Goal: Task Accomplishment & Management: Use online tool/utility

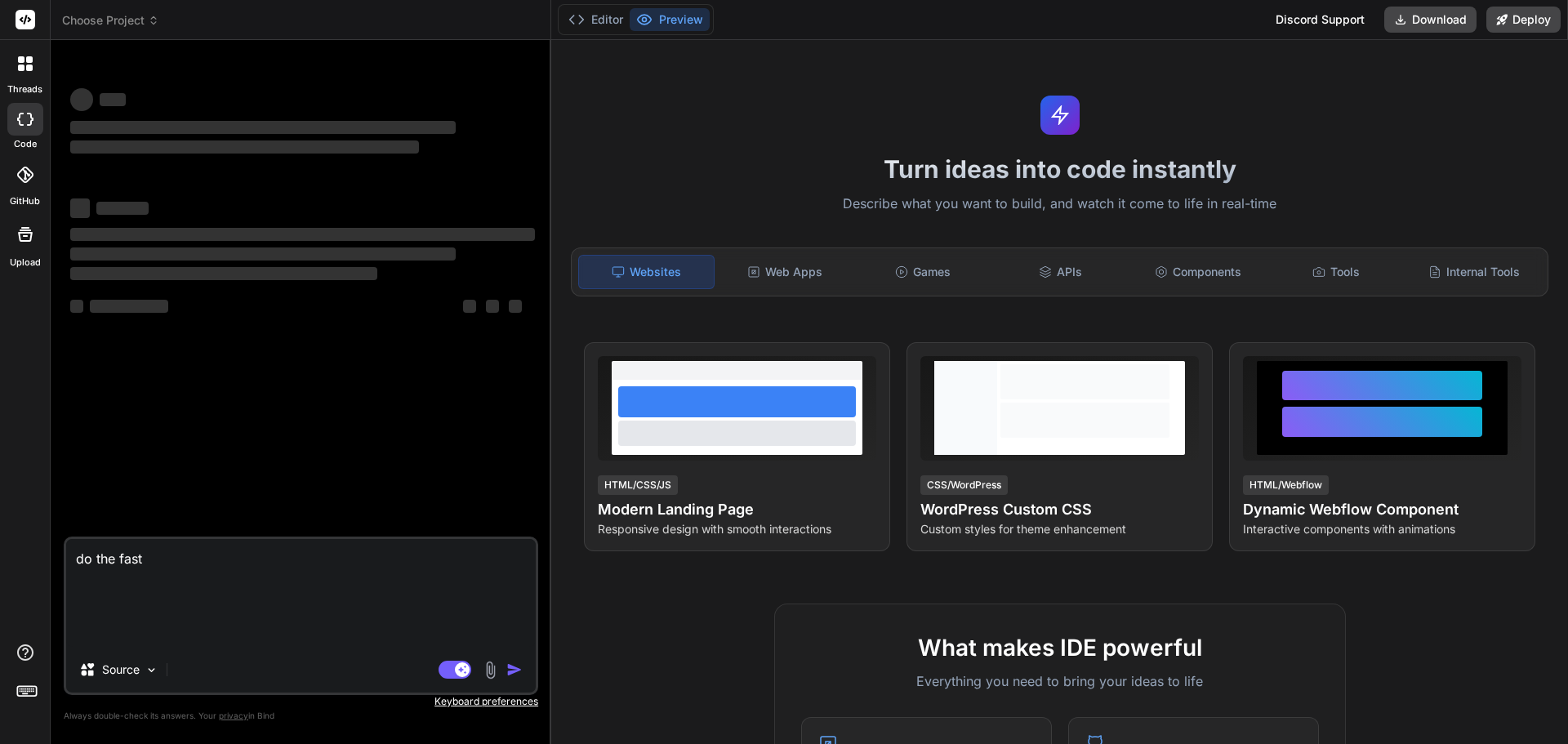
type textarea "x"
drag, startPoint x: 160, startPoint y: 554, endPoint x: 0, endPoint y: 554, distance: 160.0
click at [0, 554] on div "threads code GitHub Upload Choose Project Created with Pixso. Bind AI Web Searc…" at bounding box center [784, 372] width 1568 height 744
type textarea "Date & Time of fuelling Vehicle ID / License Plate Driver Name Fuel Type Quanti…"
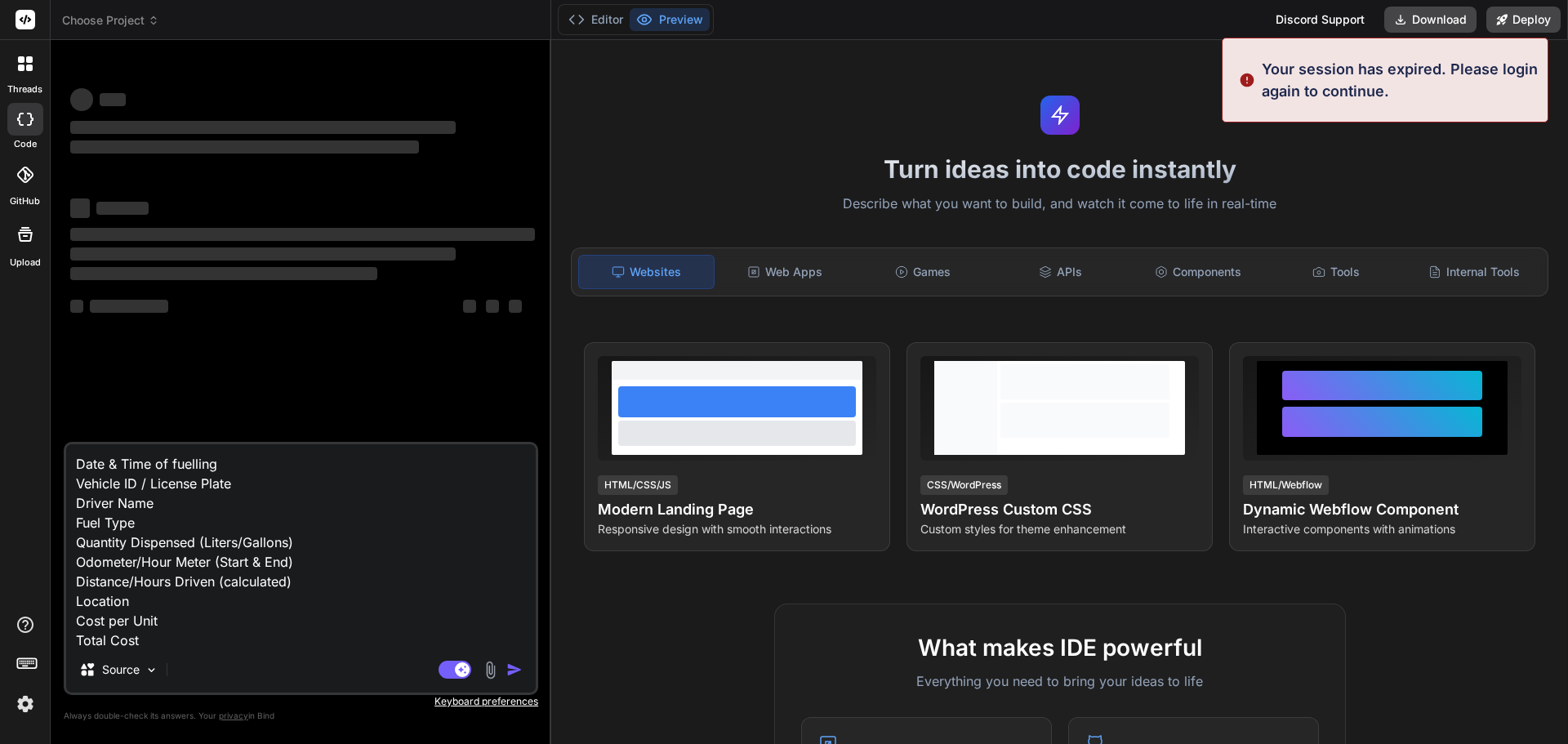
scroll to position [21, 0]
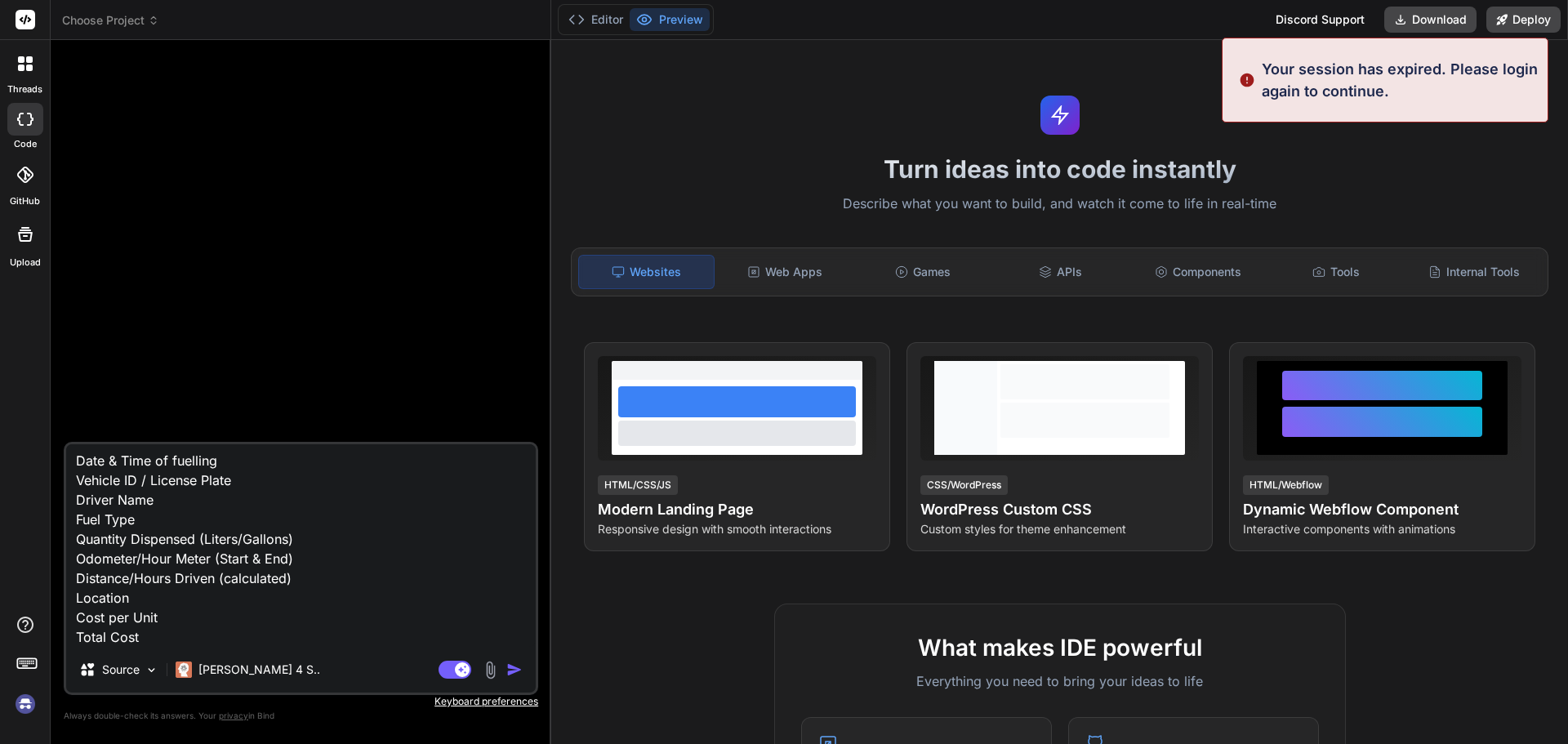
type textarea "x"
type textarea "Date & Time of fuelling Vehicle ID / License Plate Driver Name Fuel Type Quanti…"
type textarea "x"
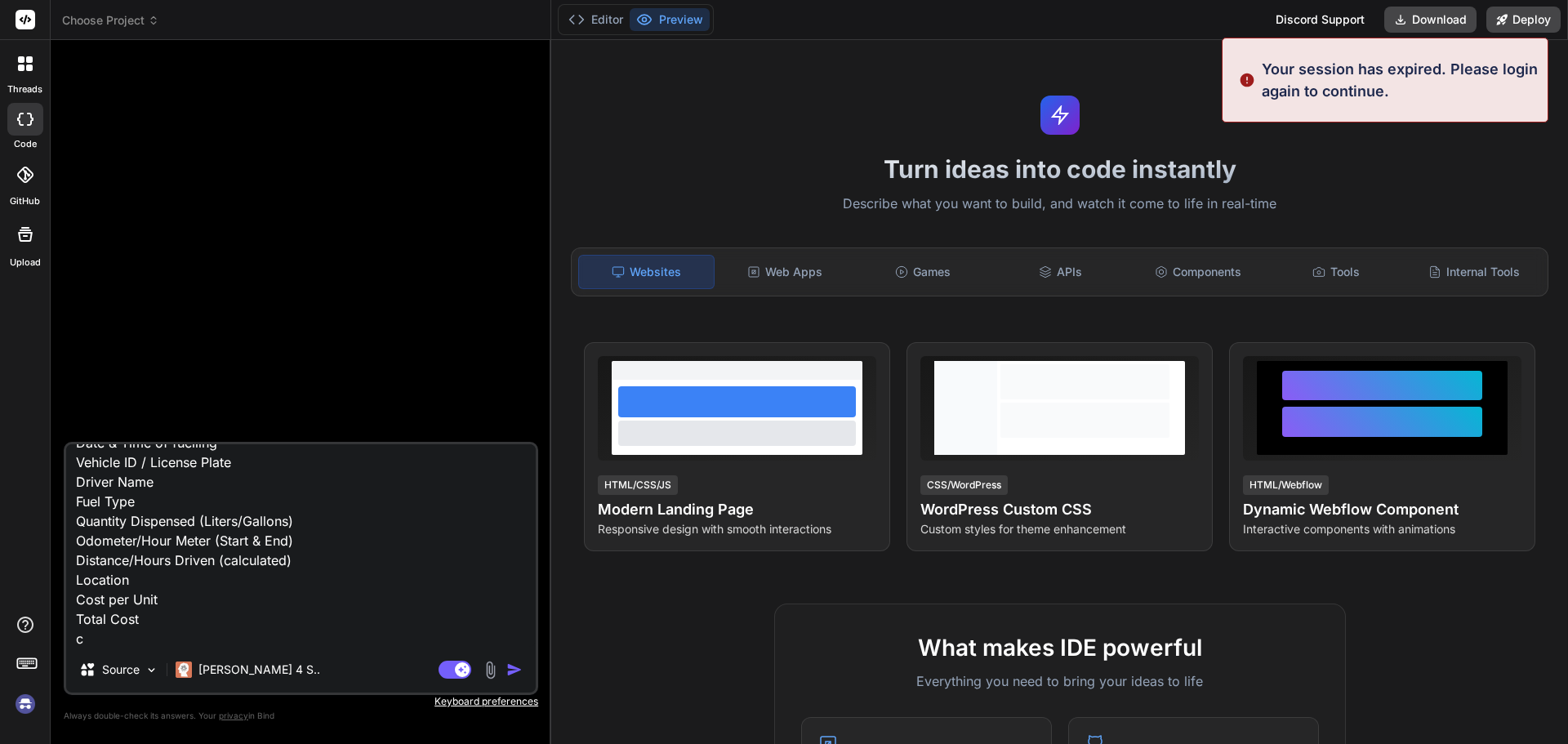
type textarea "Date & Time of fuelling Vehicle ID / License Plate Driver Name Fuel Type Quanti…"
type textarea "x"
type textarea "Date & Time of fuelling Vehicle ID / License Plate Driver Name Fuel Type Quanti…"
type textarea "x"
type textarea "Date & Time of fuelling Vehicle ID / License Plate Driver Name Fuel Type Quanti…"
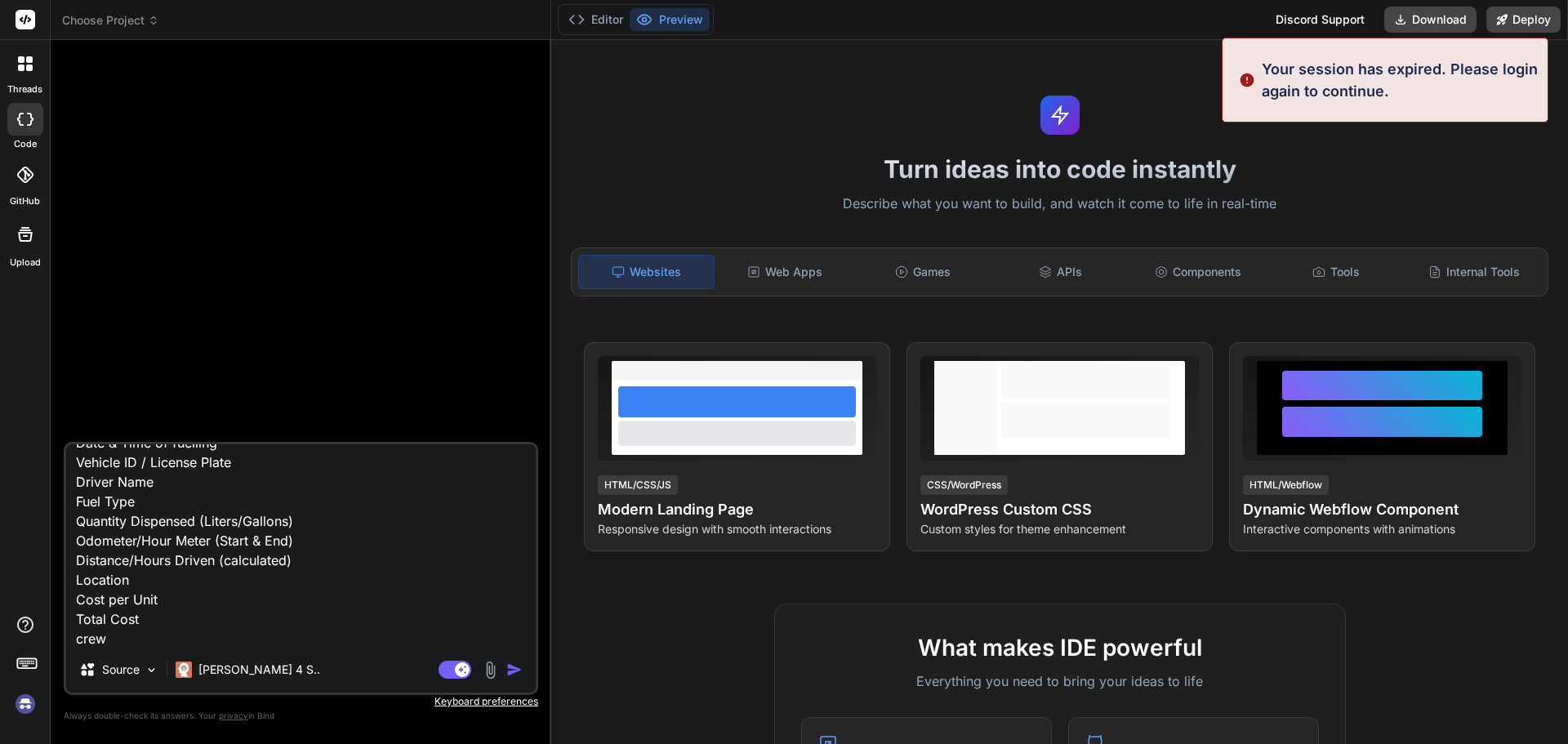
type textarea "x"
type textarea "Date & Time of fuelling Vehicle ID / License Plate Driver Name Fuel Type Quanti…"
type textarea "x"
type textarea "Date & Time of fuelling Vehicle ID / License Plate Driver Name Fuel Type Quanti…"
type textarea "x"
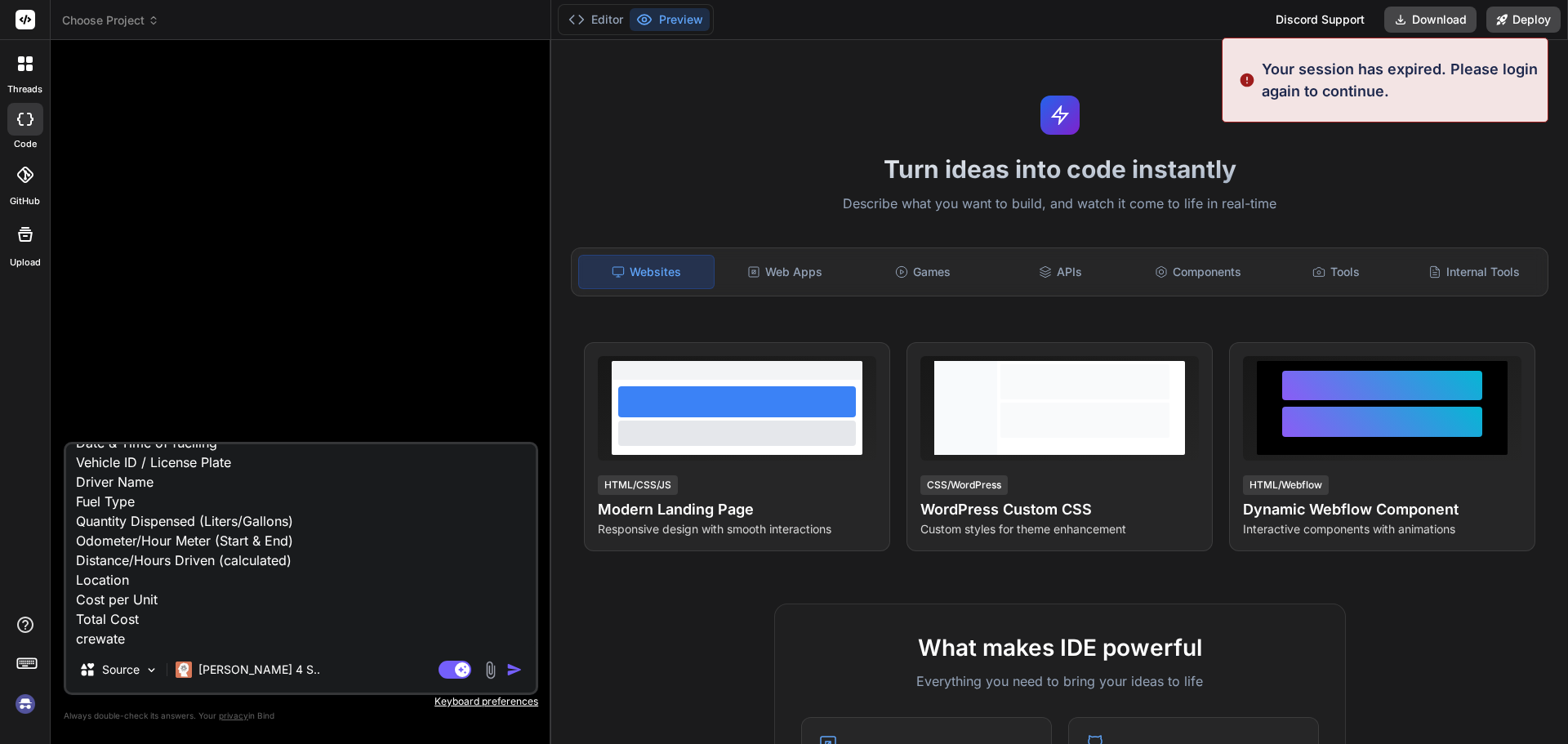
type textarea "Date & Time of fuelling Vehicle ID / License Plate Driver Name Fuel Type Quanti…"
type textarea "x"
type textarea "Date & Time of fuelling Vehicle ID / License Plate Driver Name Fuel Type Quanti…"
type textarea "x"
type textarea "Date & Time of fuelling Vehicle ID / License Plate Driver Name Fuel Type Quanti…"
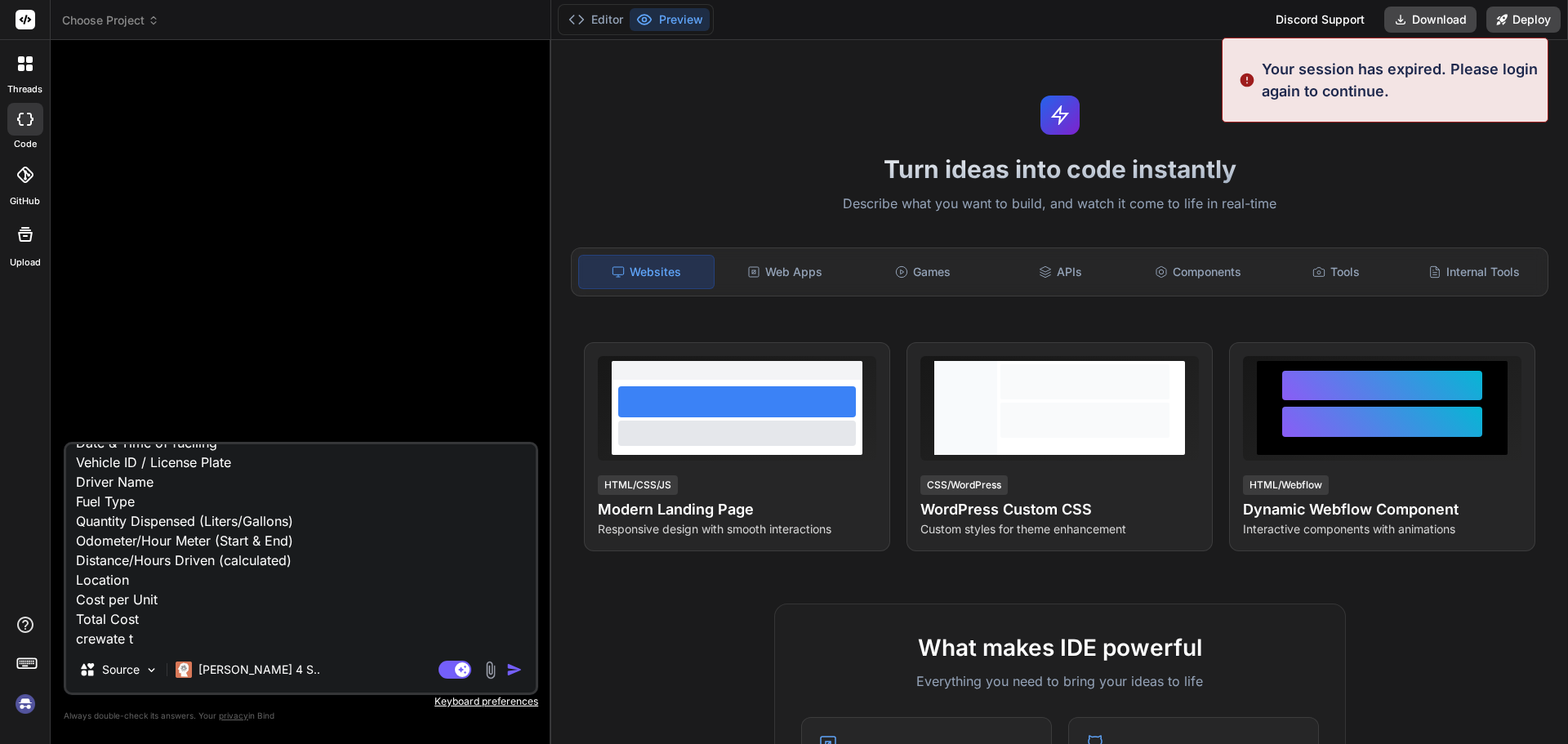
type textarea "x"
type textarea "Date & Time of fuelling Vehicle ID / License Plate Driver Name Fuel Type Quanti…"
type textarea "x"
type textarea "Date & Time of fuelling Vehicle ID / License Plate Driver Name Fuel Type Quanti…"
type textarea "x"
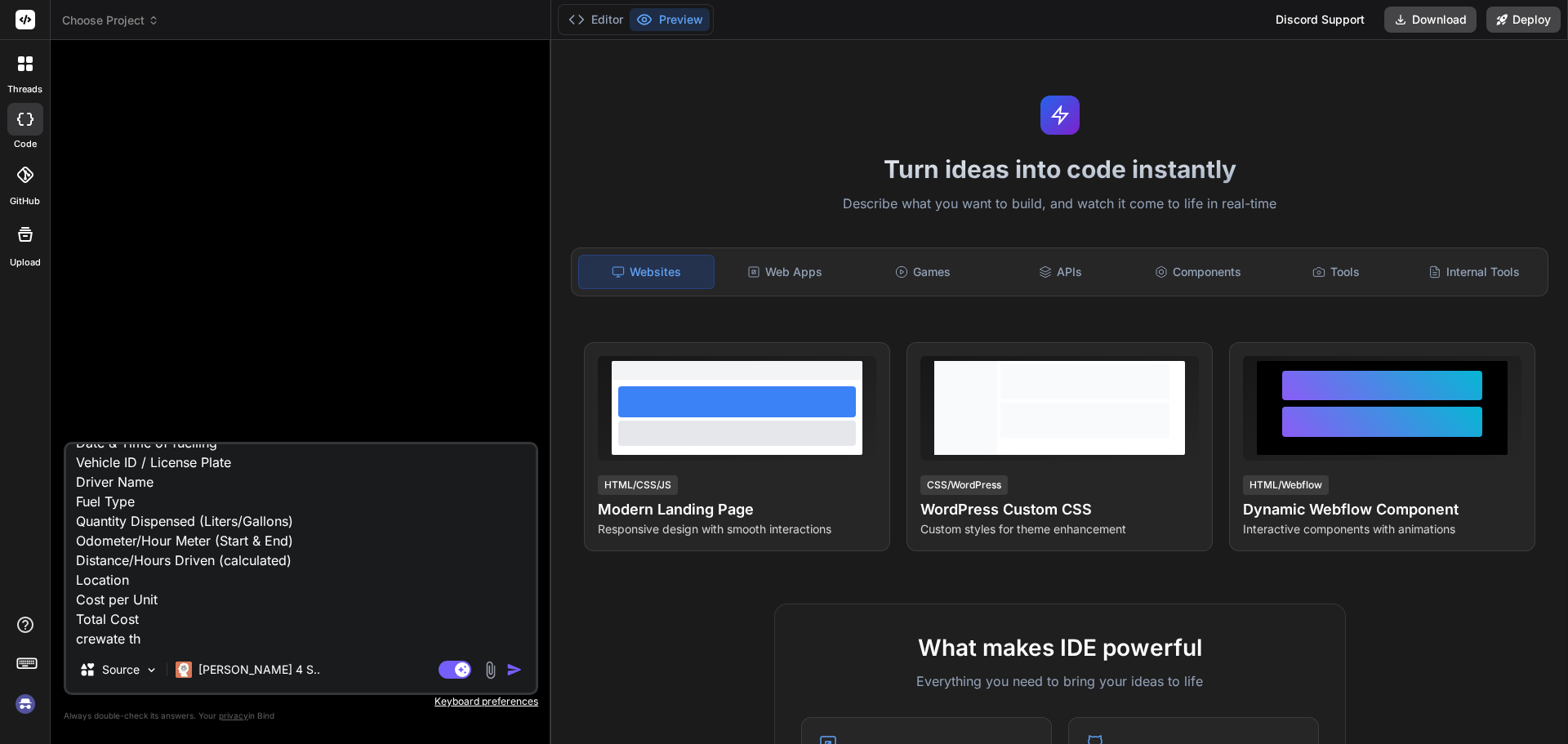
type textarea "Date & Time of fuelling Vehicle ID / License Plate Driver Name Fuel Type Quanti…"
type textarea "x"
type textarea "Date & Time of fuelling Vehicle ID / License Plate Driver Name Fuel Type Quanti…"
type textarea "x"
type textarea "Date & Time of fuelling Vehicle ID / License Plate Driver Name Fuel Type Quanti…"
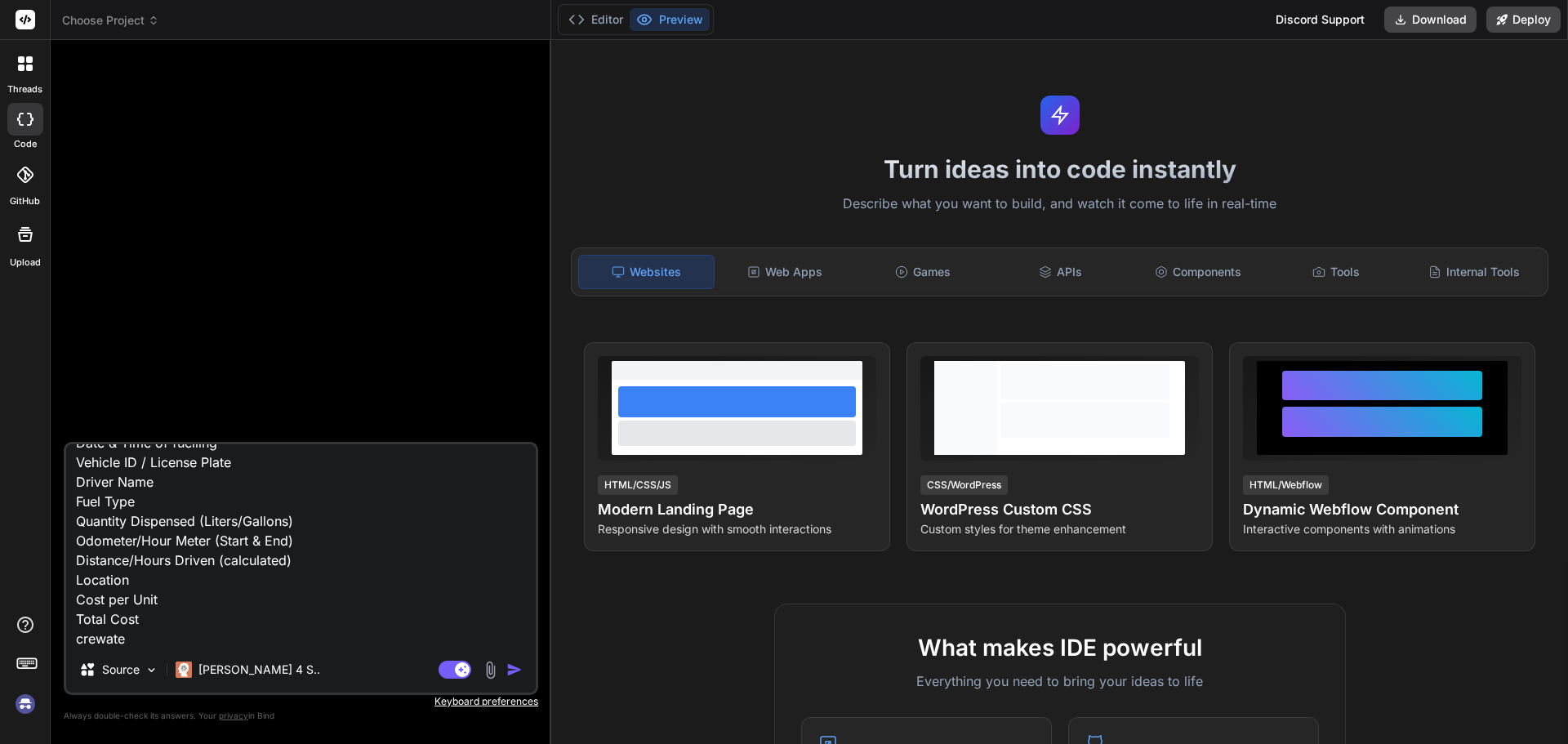
type textarea "x"
type textarea "Date & Time of fuelling Vehicle ID / License Plate Driver Name Fuel Type Quanti…"
type textarea "x"
type textarea "Date & Time of fuelling Vehicle ID / License Plate Driver Name Fuel Type Quanti…"
type textarea "x"
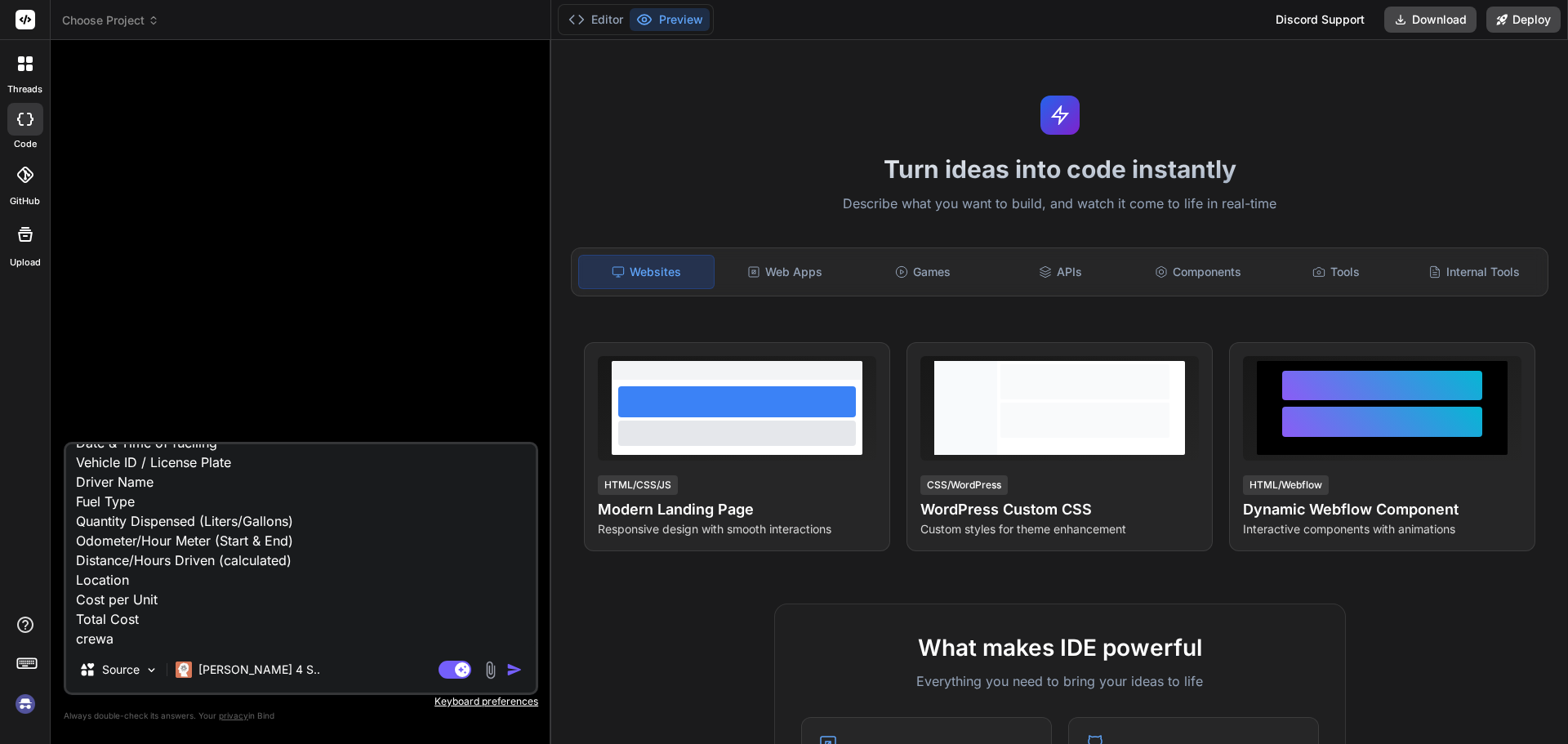
type textarea "Date & Time of fuelling Vehicle ID / License Plate Driver Name Fuel Type Quanti…"
type textarea "x"
type textarea "Date & Time of fuelling Vehicle ID / License Plate Driver Name Fuel Type Quanti…"
type textarea "x"
type textarea "Date & Time of fuelling Vehicle ID / License Plate Driver Name Fuel Type Quanti…"
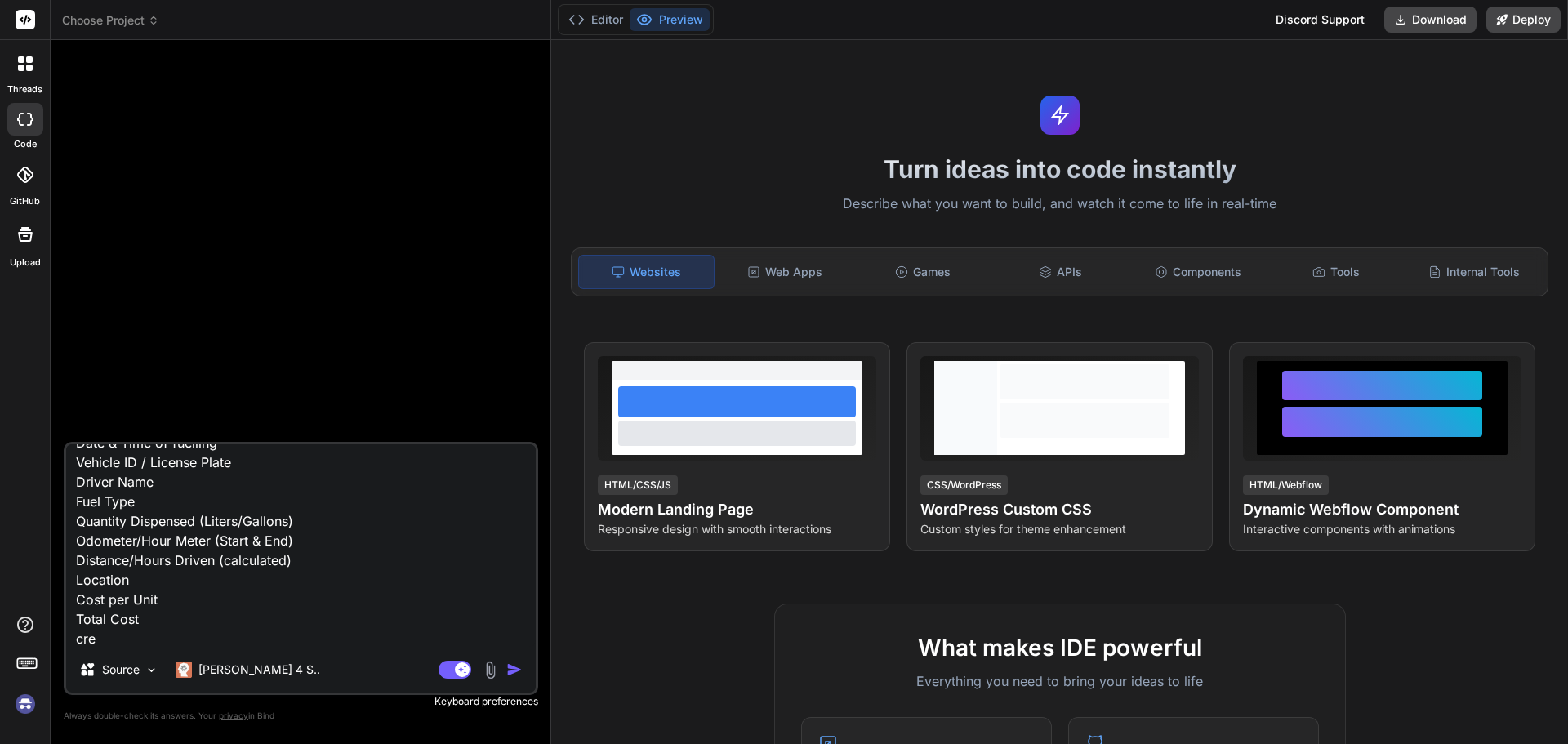
type textarea "x"
type textarea "Date & Time of fuelling Vehicle ID / License Plate Driver Name Fuel Type Quanti…"
type textarea "x"
type textarea "Date & Time of fuelling Vehicle ID / License Plate Driver Name Fuel Type Quanti…"
type textarea "x"
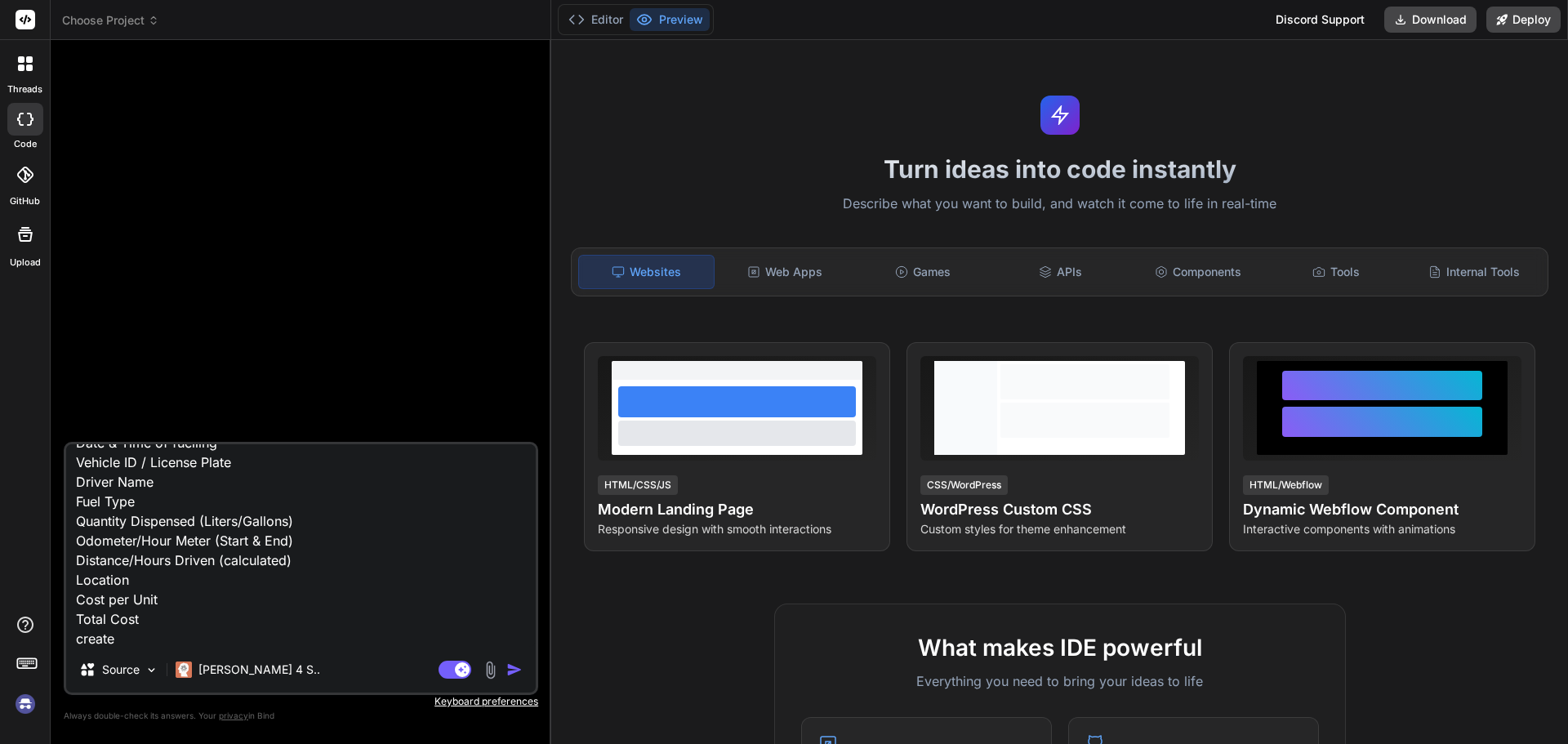
type textarea "Date & Time of fuelling Vehicle ID / License Plate Driver Name Fuel Type Quanti…"
type textarea "x"
type textarea "Date & Time of fuelling Vehicle ID / License Plate Driver Name Fuel Type Quanti…"
type textarea "x"
type textarea "Date & Time of fuelling Vehicle ID / License Plate Driver Name Fuel Type Quanti…"
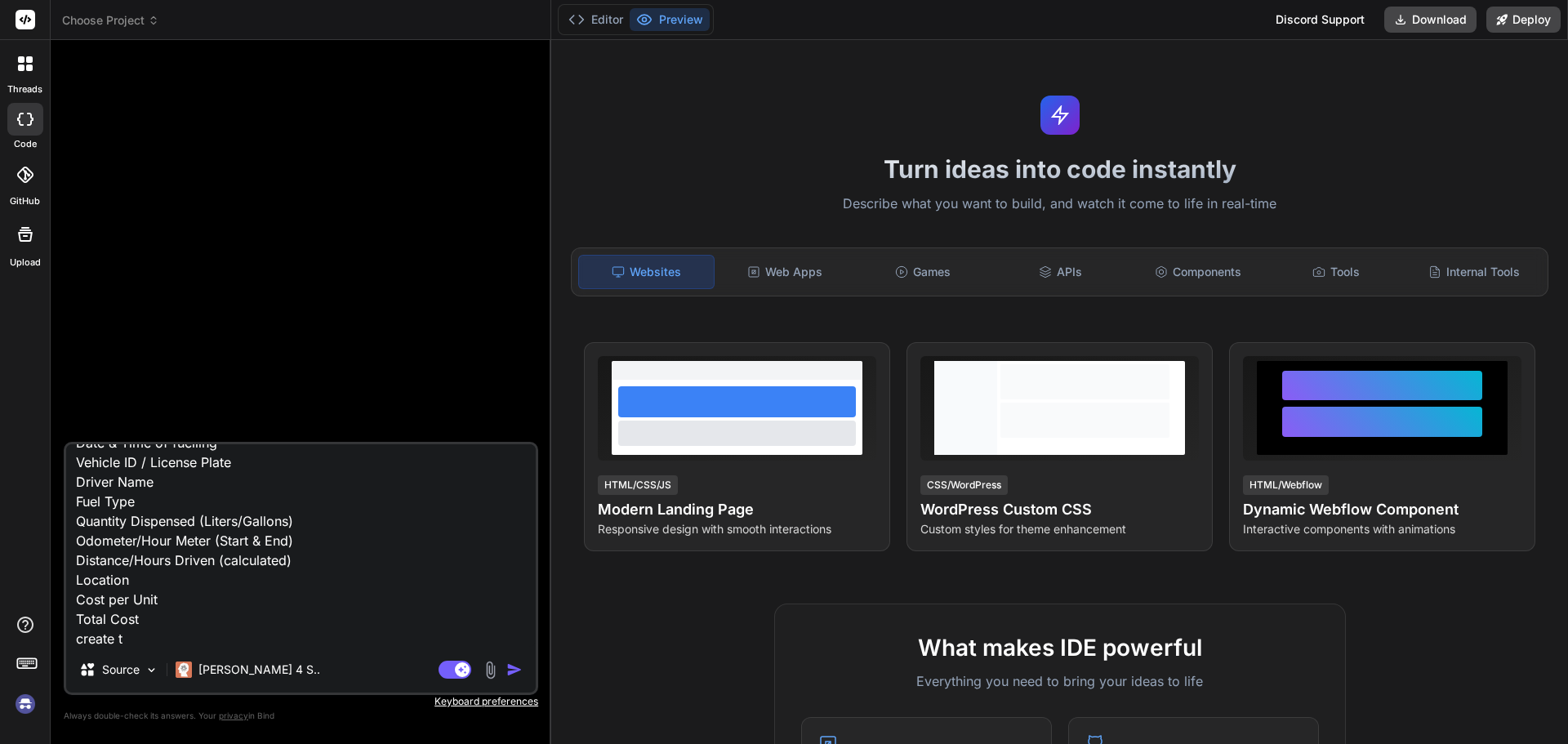
type textarea "x"
type textarea "Date & Time of fuelling Vehicle ID / License Plate Driver Name Fuel Type Quanti…"
type textarea "x"
type textarea "Date & Time of fuelling Vehicle ID / License Plate Driver Name Fuel Type Quanti…"
type textarea "x"
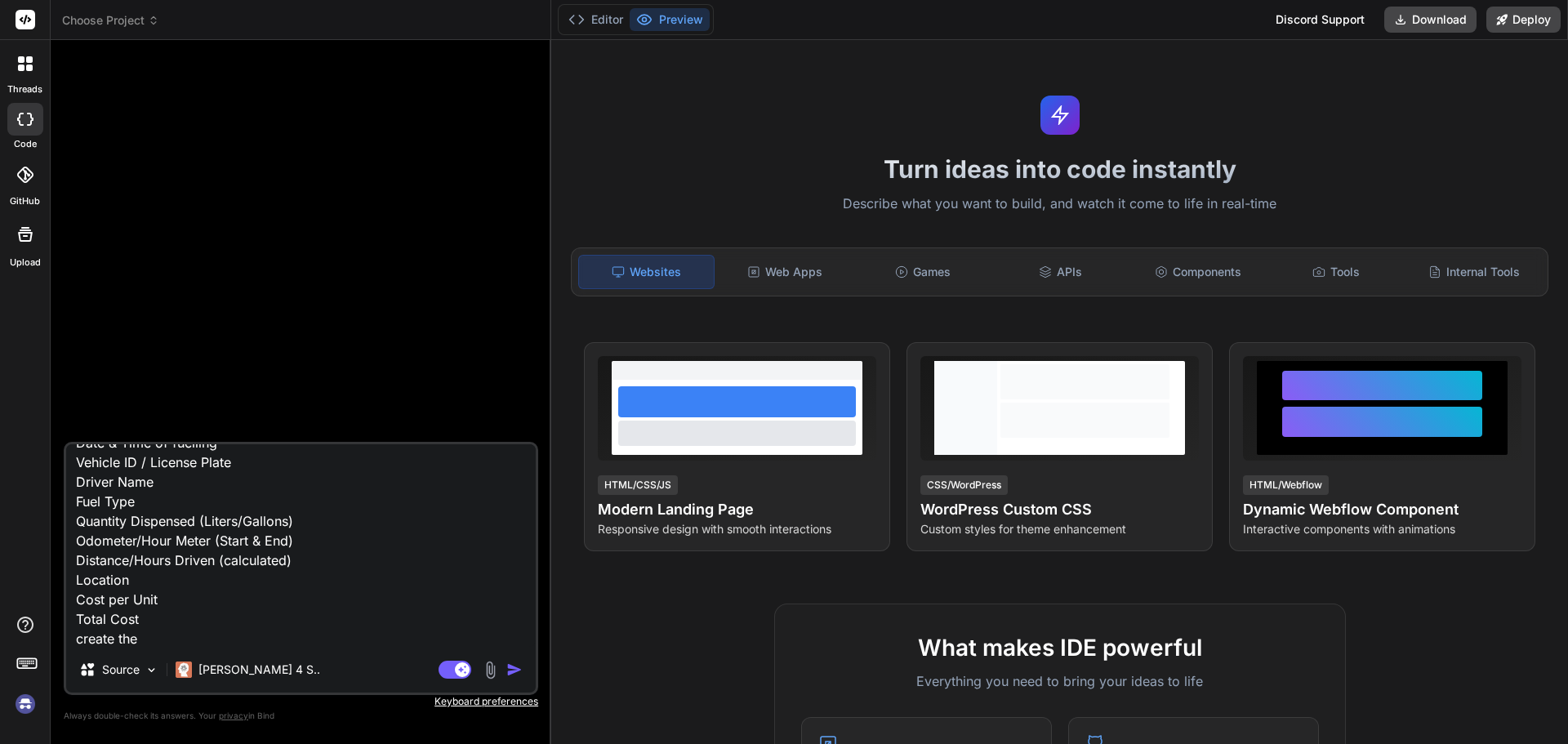
type textarea "Date & Time of fuelling Vehicle ID / License Plate Driver Name Fuel Type Quanti…"
type textarea "x"
type textarea "Date & Time of fuelling Vehicle ID / License Plate Driver Name Fuel Type Quanti…"
type textarea "x"
type textarea "Date & Time of fuelling Vehicle ID / License Plate Driver Name Fuel Type Quanti…"
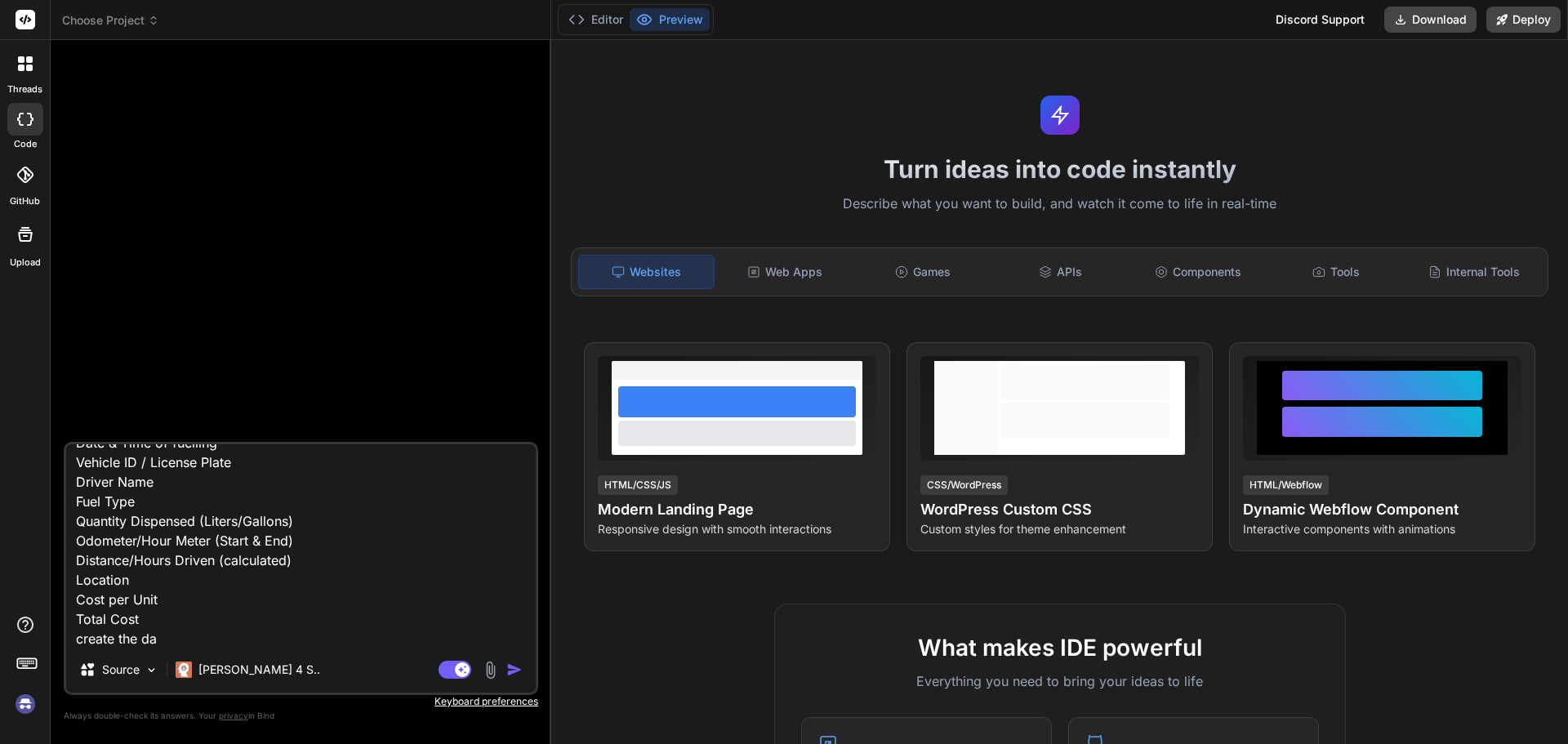
type textarea "x"
type textarea "Date & Time of fuelling Vehicle ID / License Plate Driver Name Fuel Type Quanti…"
type textarea "x"
type textarea "Date & Time of fuelling Vehicle ID / License Plate Driver Name Fuel Type Quanti…"
type textarea "x"
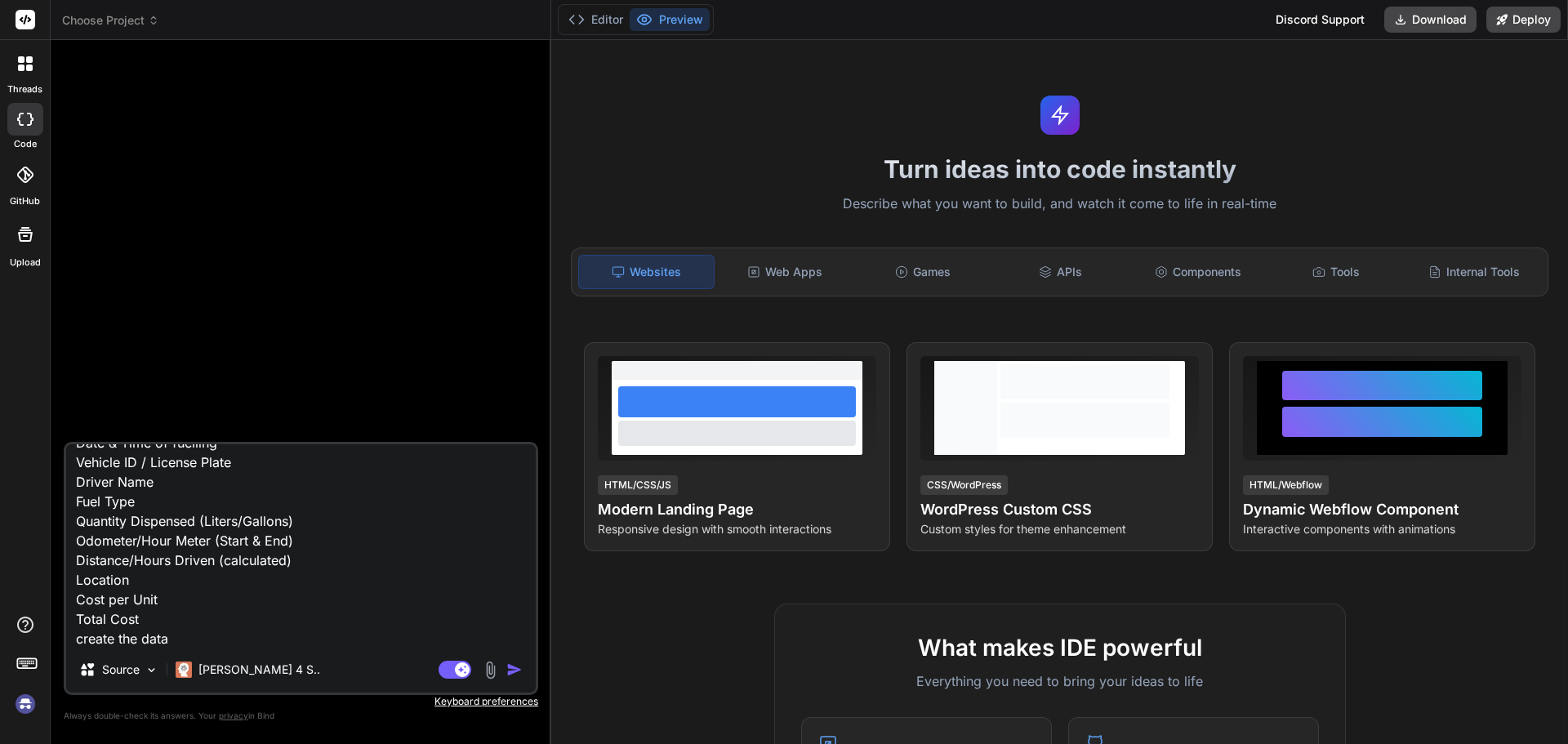
type textarea "Date & Time of fuelling Vehicle ID / License Plate Driver Name Fuel Type Quanti…"
type textarea "x"
type textarea "Date & Time of fuelling Vehicle ID / License Plate Driver Name Fuel Type Quanti…"
type textarea "x"
type textarea "Date & Time of fuelling Vehicle ID / License Plate Driver Name Fuel Type Quanti…"
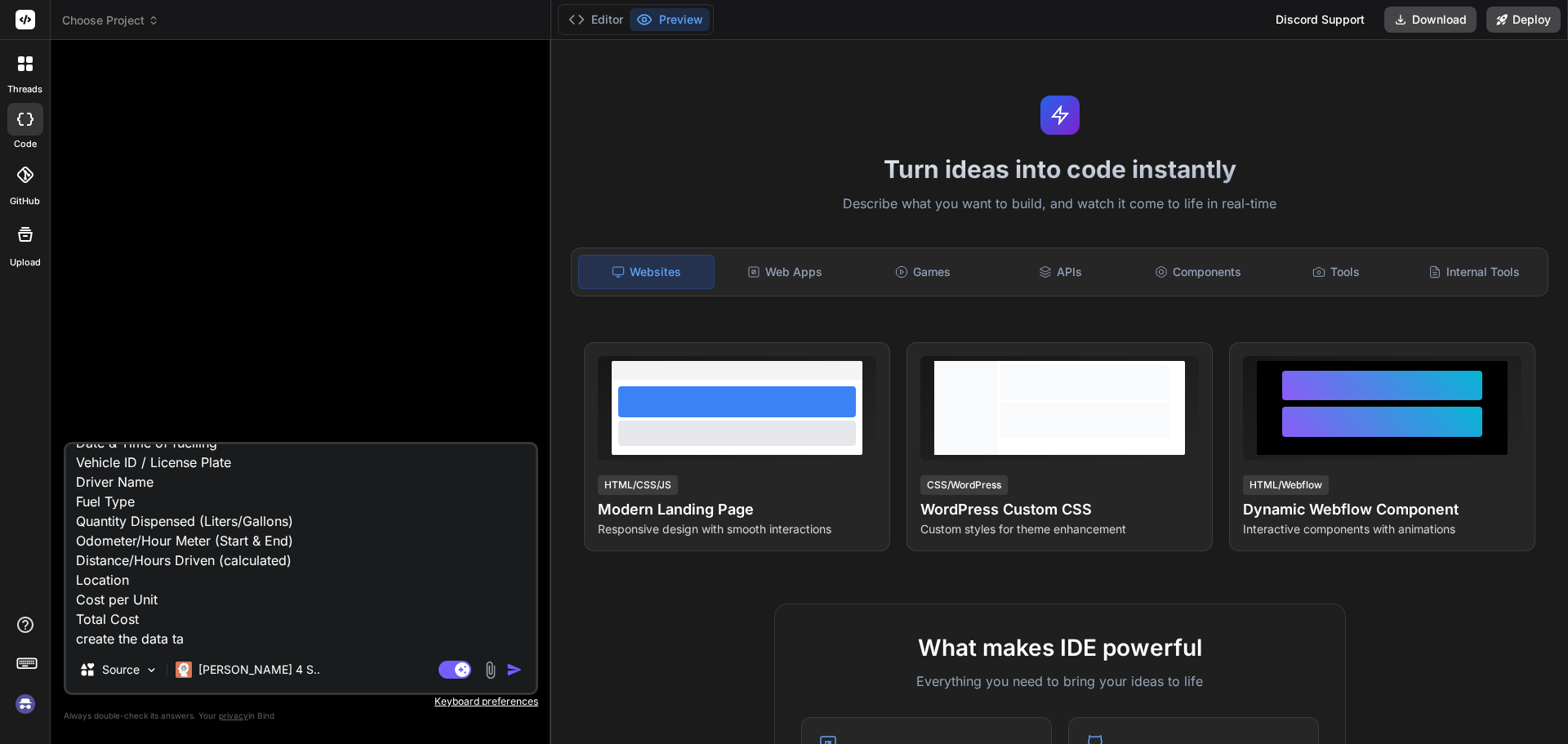
type textarea "x"
type textarea "Date & Time of fuelling Vehicle ID / License Plate Driver Name Fuel Type Quanti…"
type textarea "x"
type textarea "Date & Time of fuelling Vehicle ID / License Plate Driver Name Fuel Type Quanti…"
type textarea "x"
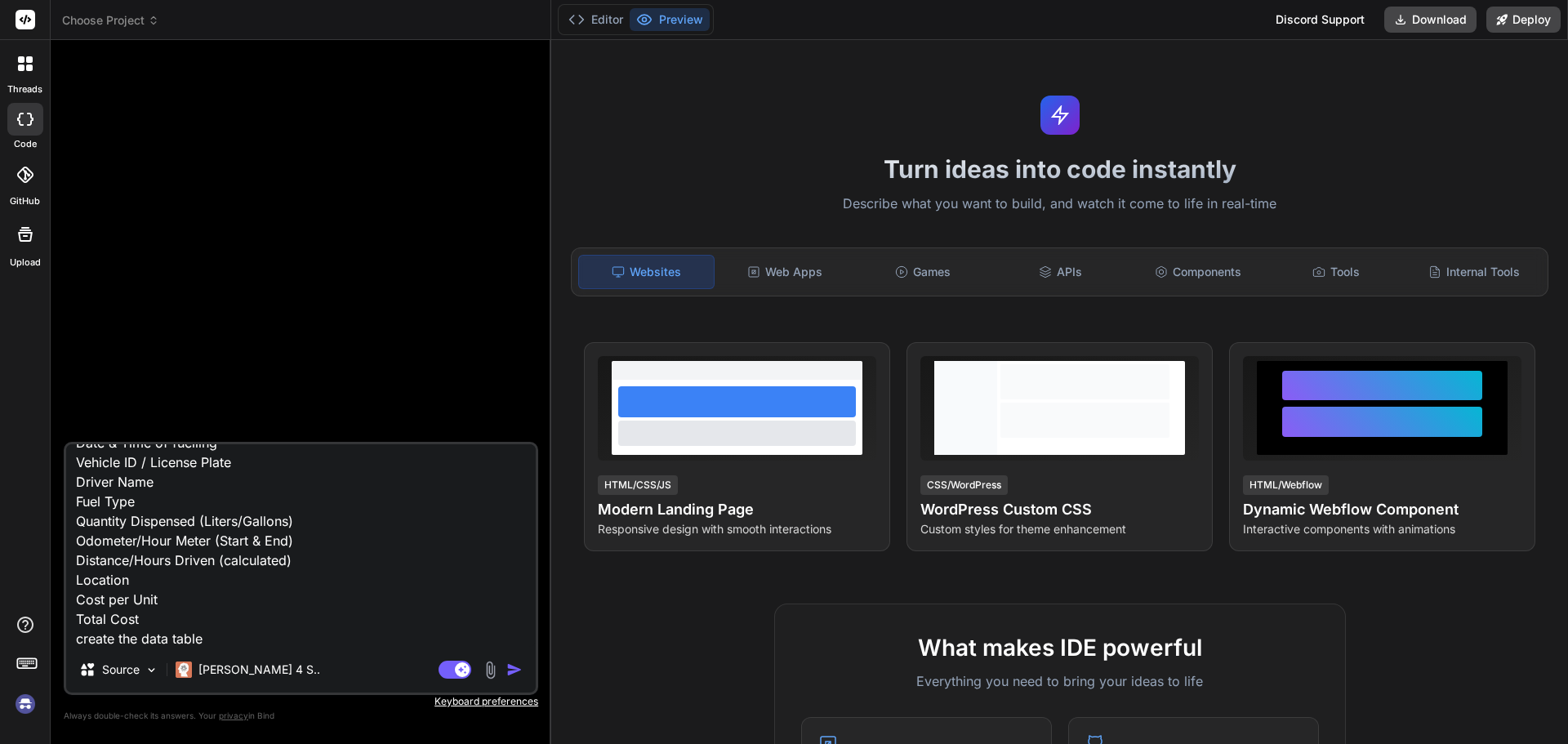
type textarea "Date & Time of fuelling Vehicle ID / License Plate Driver Name Fuel Type Quanti…"
type textarea "x"
type textarea "Date & Time of fuelling Vehicle ID / License Plate Driver Name Fuel Type Quanti…"
type textarea "x"
type textarea "Date & Time of fuelling Vehicle ID / License Plate Driver Name Fuel Type Quanti…"
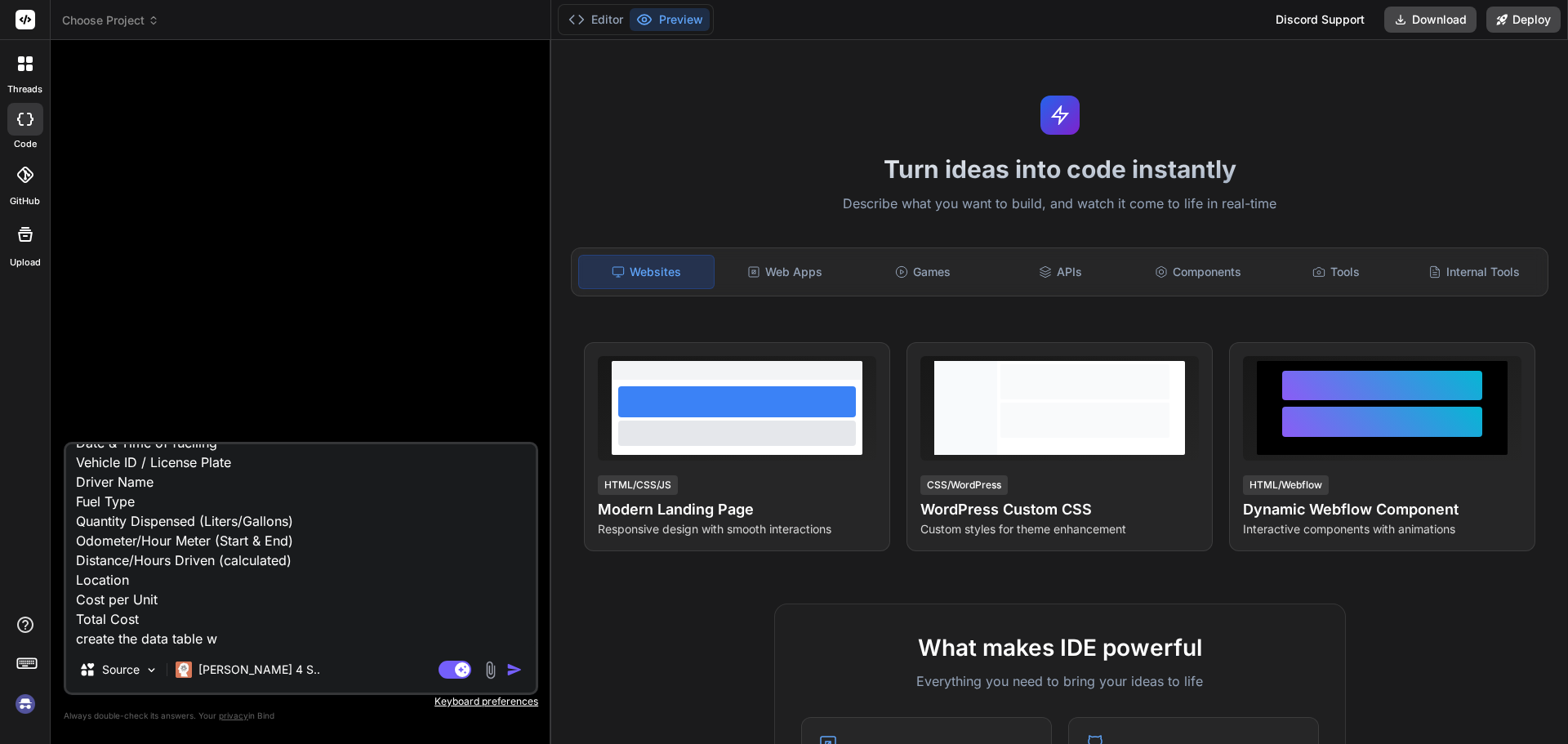
type textarea "x"
type textarea "Date & Time of fuelling Vehicle ID / License Plate Driver Name Fuel Type Quanti…"
type textarea "x"
type textarea "Date & Time of fuelling Vehicle ID / License Plate Driver Name Fuel Type Quanti…"
type textarea "x"
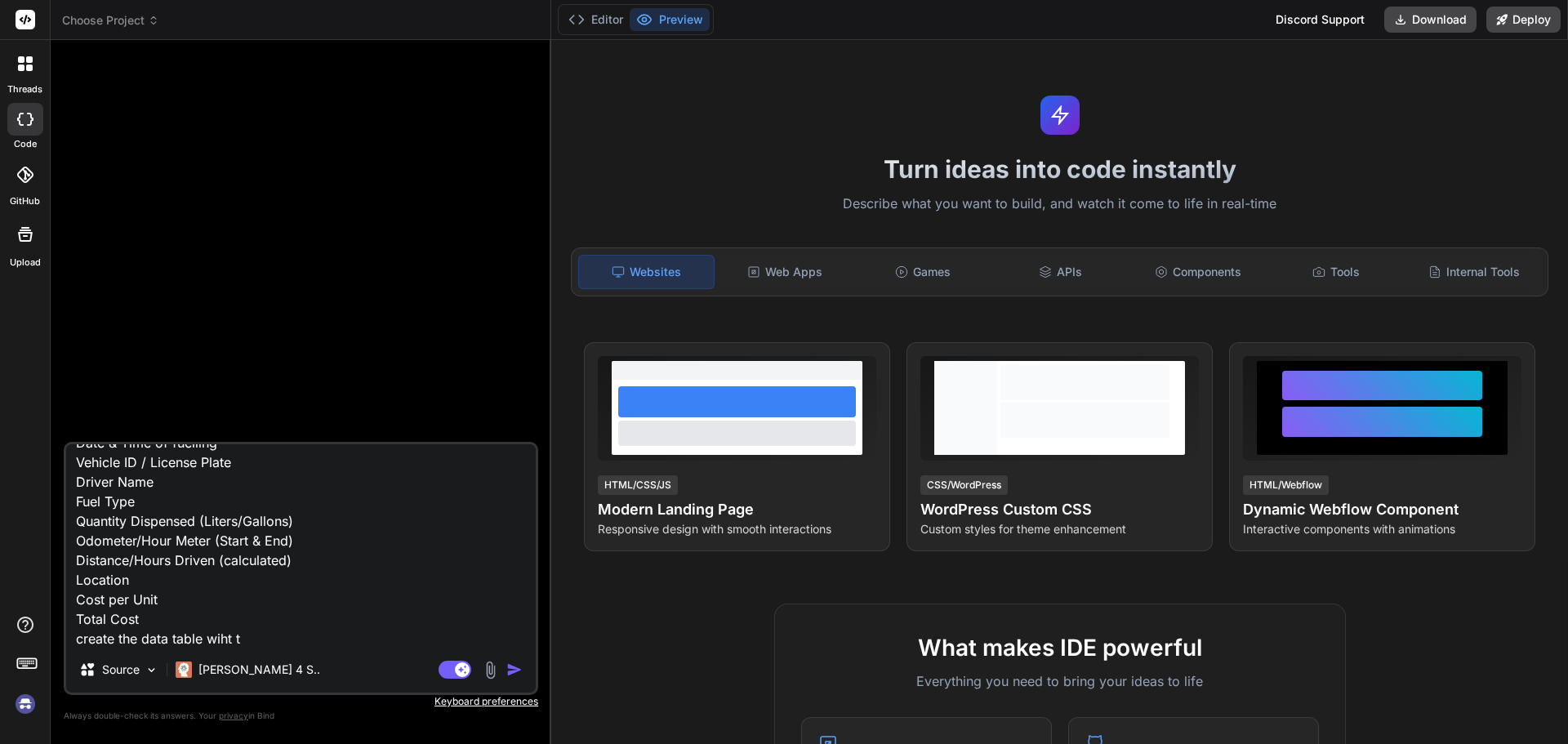
type textarea "Date & Time of fuelling Vehicle ID / License Plate Driver Name Fuel Type Quanti…"
type textarea "x"
type textarea "Date & Time of fuelling Vehicle ID / License Plate Driver Name Fuel Type Quanti…"
type textarea "x"
type textarea "Date & Time of fuelling Vehicle ID / License Plate Driver Name Fuel Type Quanti…"
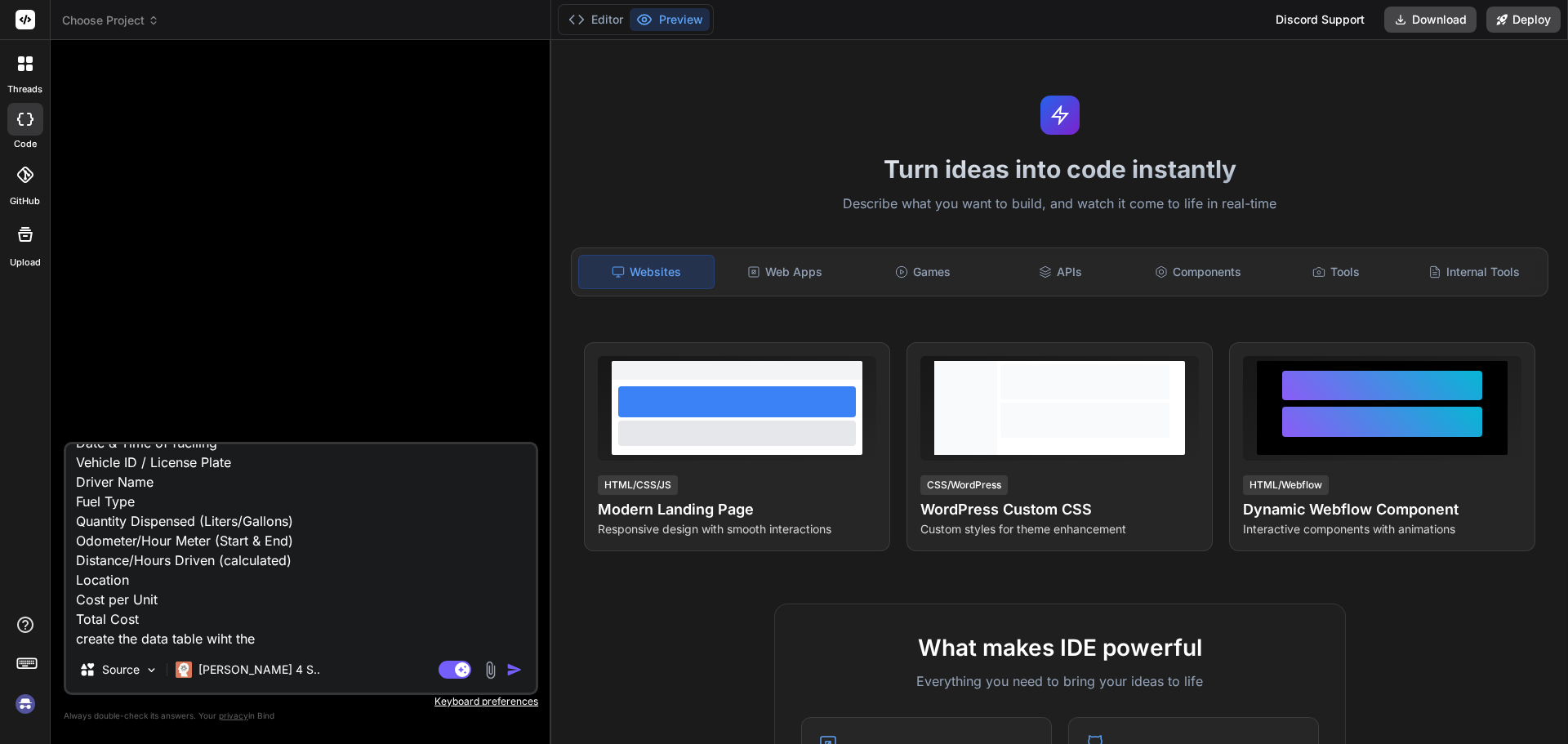
type textarea "x"
type textarea "Date & Time of fuelling Vehicle ID / License Plate Driver Name Fuel Type Quanti…"
type textarea "x"
type textarea "Date & Time of fuelling Vehicle ID / License Plate Driver Name Fuel Type Quanti…"
type textarea "x"
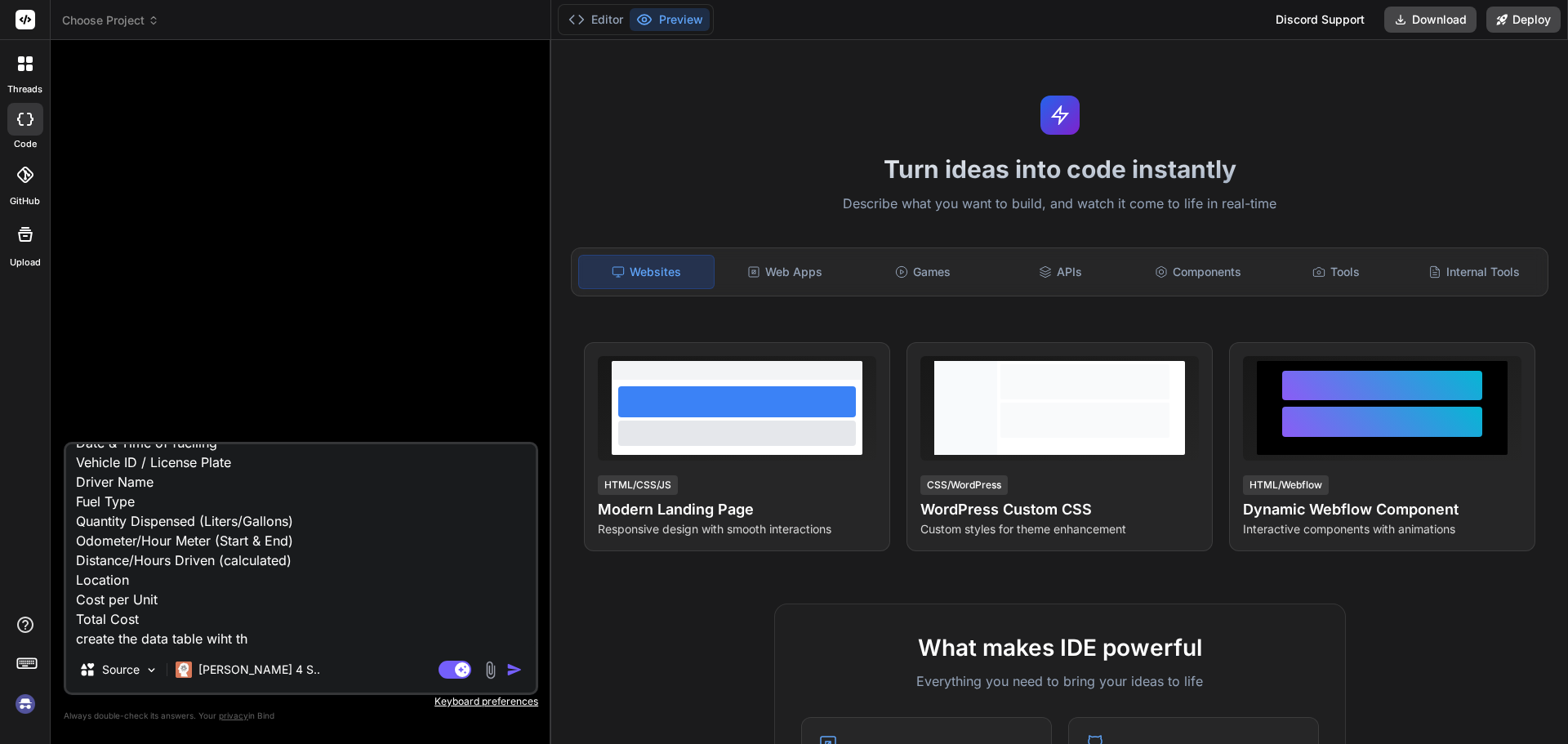
type textarea "Date & Time of fuelling Vehicle ID / License Plate Driver Name Fuel Type Quanti…"
type textarea "x"
type textarea "Date & Time of fuelling Vehicle ID / License Plate Driver Name Fuel Type Quanti…"
type textarea "x"
type textarea "Date & Time of fuelling Vehicle ID / License Plate Driver Name Fuel Type Quanti…"
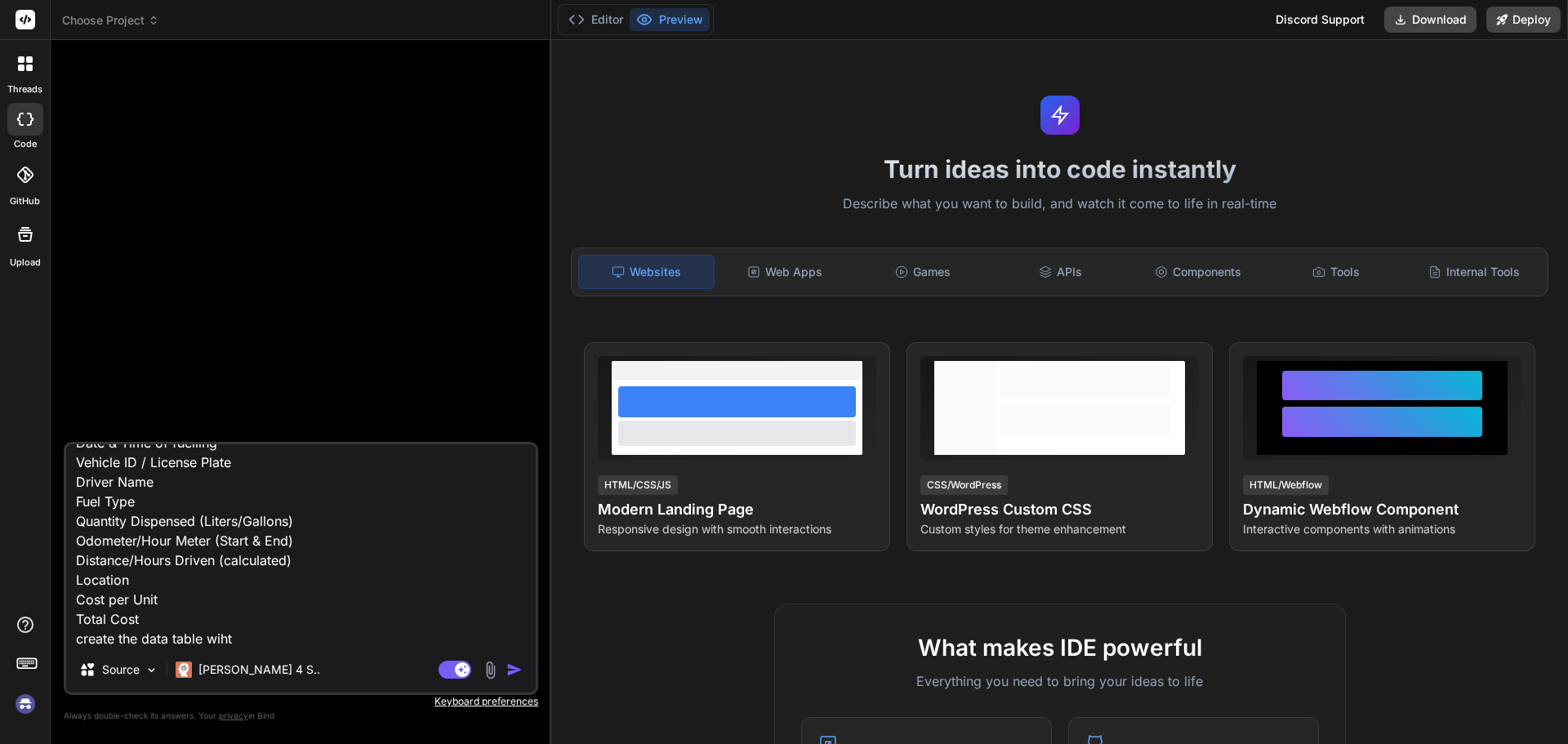
type textarea "x"
type textarea "Date & Time of fuelling Vehicle ID / License Plate Driver Name Fuel Type Quanti…"
type textarea "x"
type textarea "Date & Time of fuelling Vehicle ID / License Plate Driver Name Fuel Type Quanti…"
type textarea "x"
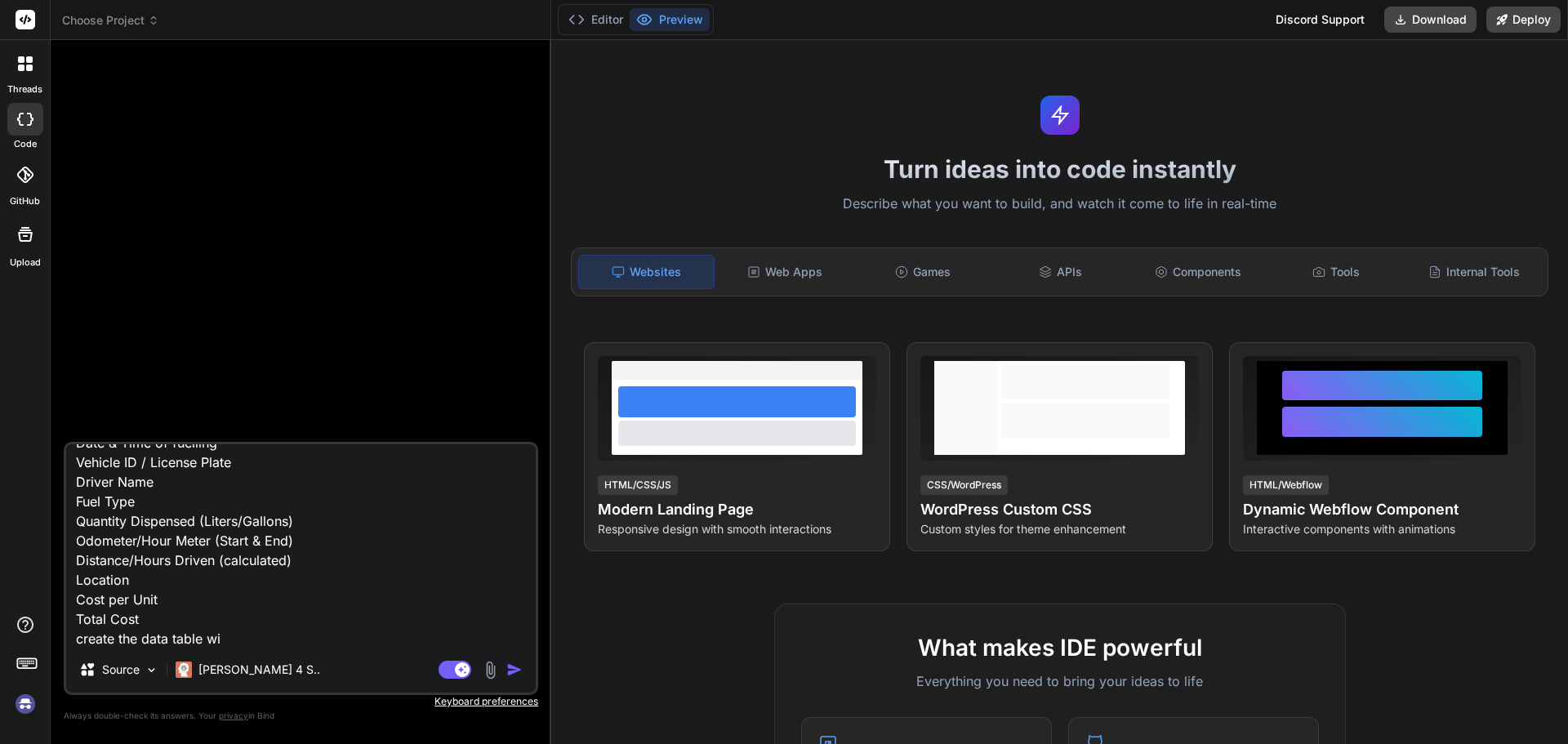
type textarea "Date & Time of fuelling Vehicle ID / License Plate Driver Name Fuel Type Quanti…"
type textarea "x"
type textarea "Date & Time of fuelling Vehicle ID / License Plate Driver Name Fuel Type Quanti…"
type textarea "x"
type textarea "Date & Time of fuelling Vehicle ID / License Plate Driver Name Fuel Type Quanti…"
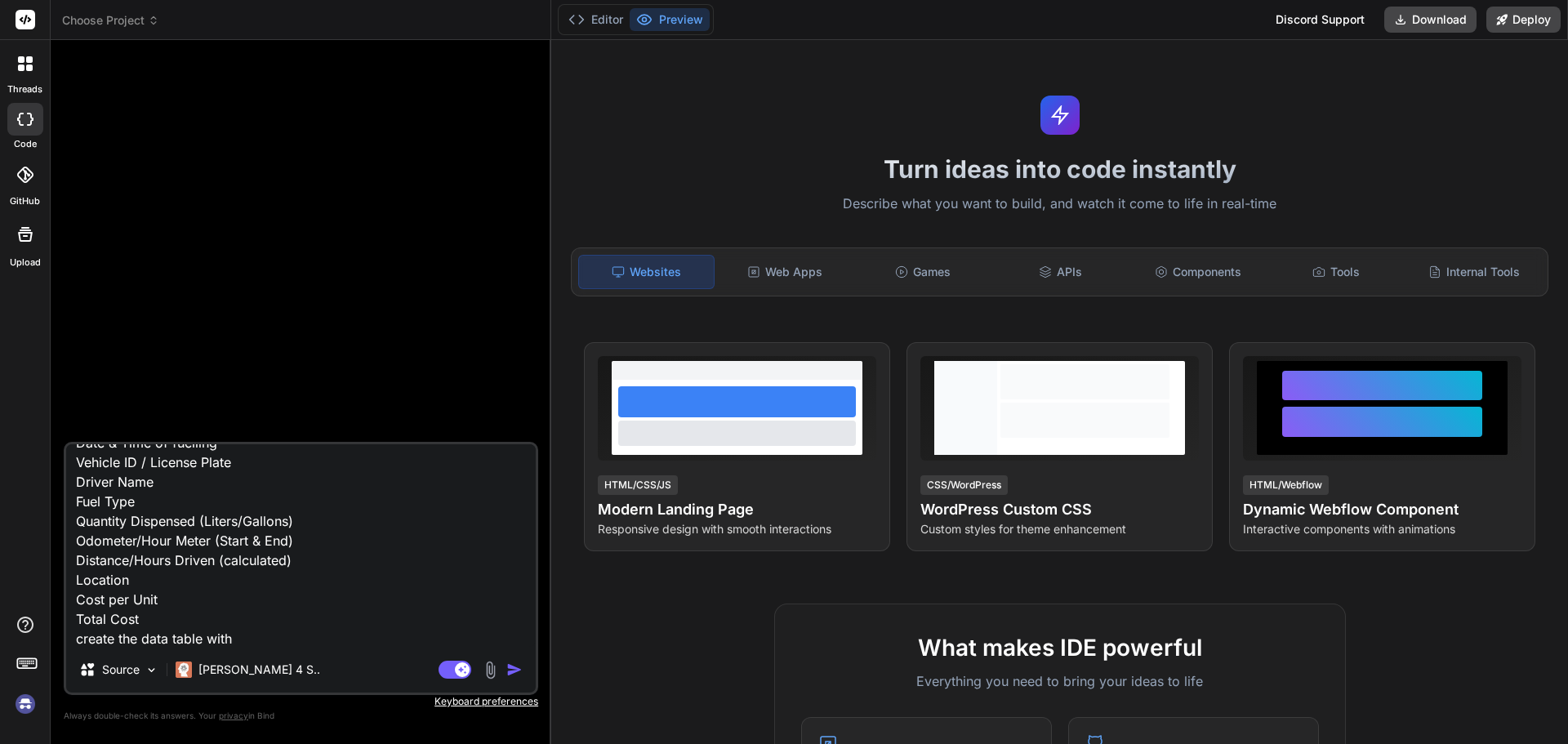
type textarea "x"
type textarea "Date & Time of fuelling Vehicle ID / License Plate Driver Name Fuel Type Quanti…"
type textarea "x"
type textarea "Date & Time of fuelling Vehicle ID / License Plate Driver Name Fuel Type Quanti…"
type textarea "x"
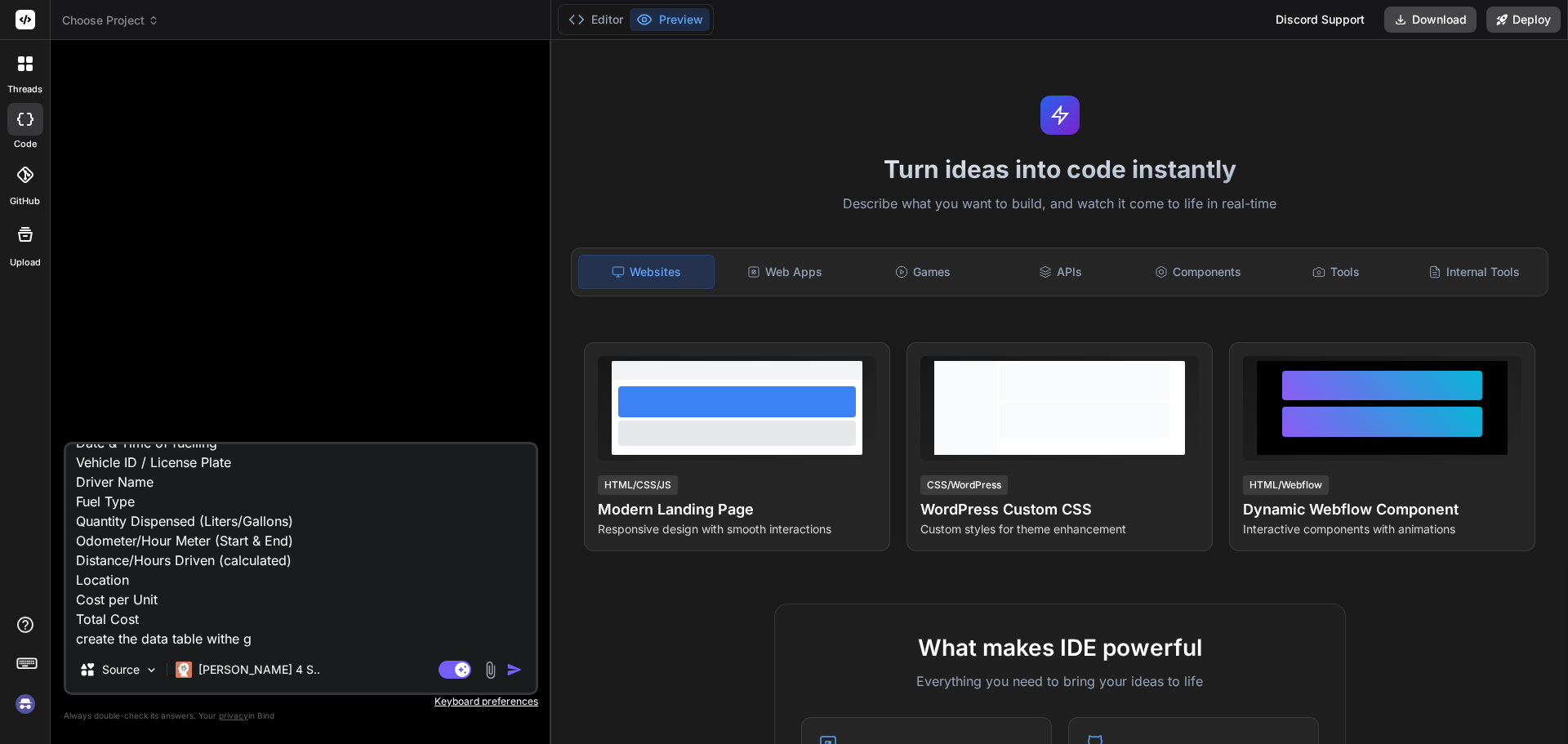
type textarea "Date & Time of fuelling Vehicle ID / License Plate Driver Name Fuel Type Quanti…"
type textarea "x"
type textarea "Date & Time of fuelling Vehicle ID / License Plate Driver Name Fuel Type Quanti…"
type textarea "x"
type textarea "Date & Time of fuelling Vehicle ID / License Plate Driver Name Fuel Type Quanti…"
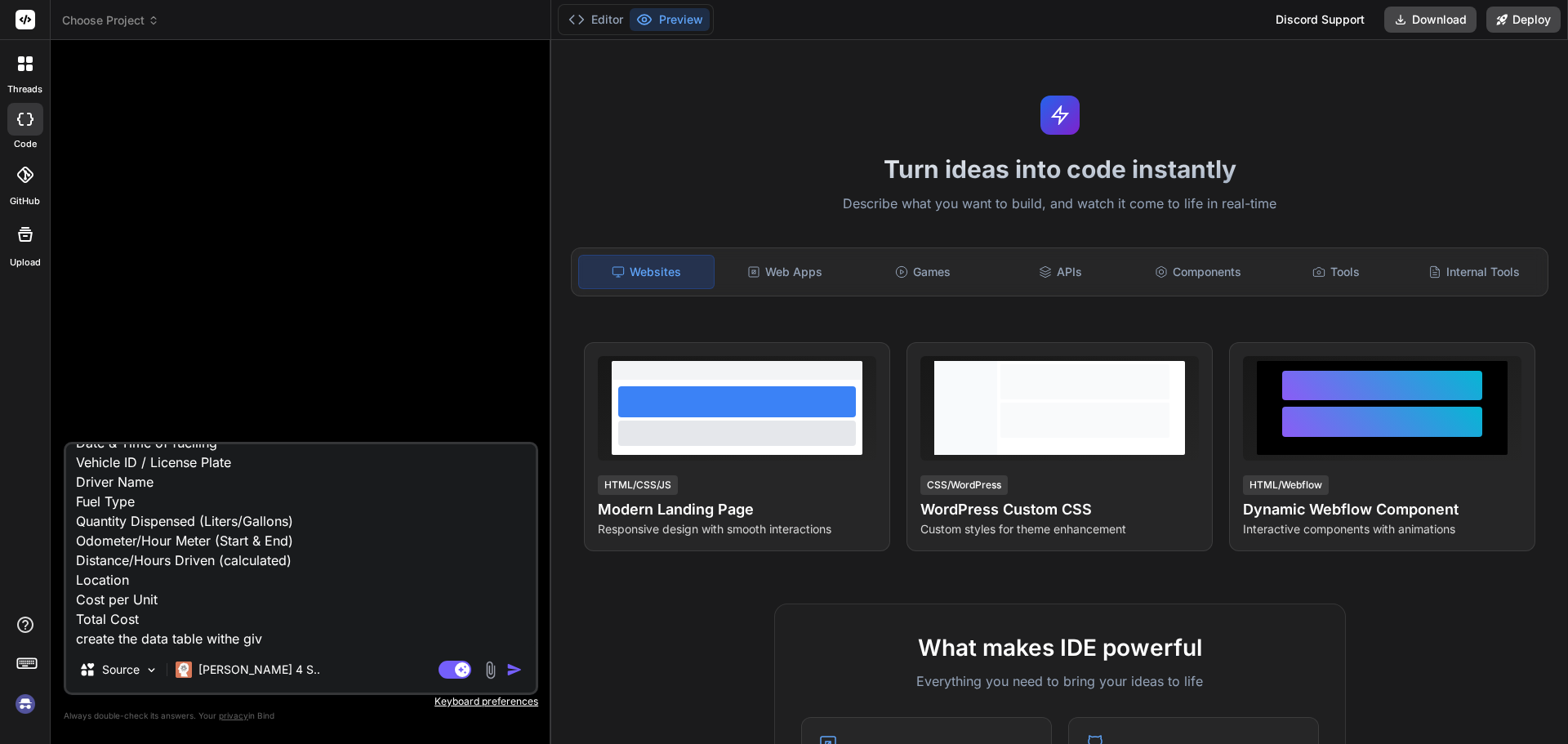
type textarea "x"
type textarea "Date & Time of fuelling Vehicle ID / License Plate Driver Name Fuel Type Quanti…"
type textarea "x"
type textarea "Date & Time of fuelling Vehicle ID / License Plate Driver Name Fuel Type Quanti…"
type textarea "x"
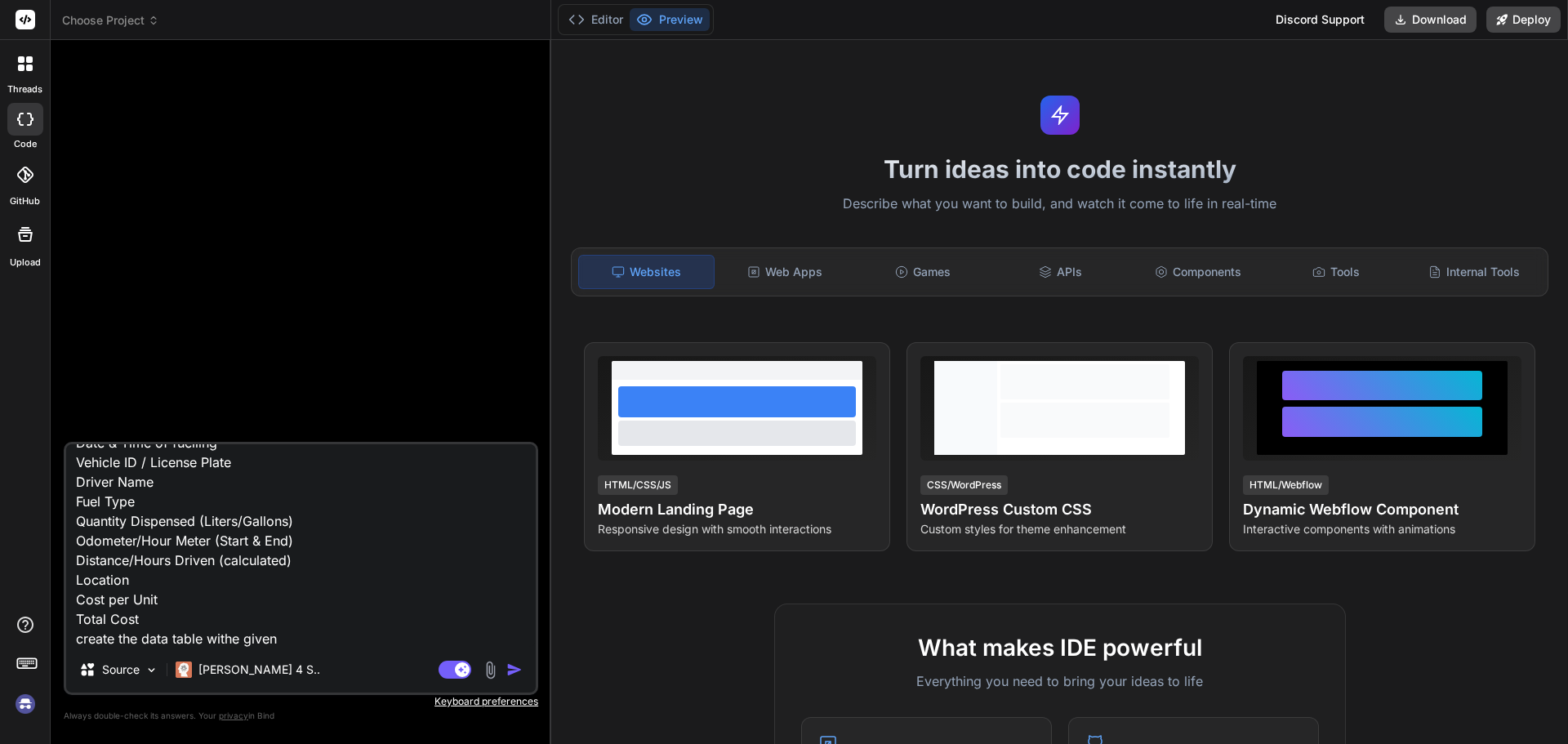
type textarea "Date & Time of fuelling Vehicle ID / License Plate Driver Name Fuel Type Quanti…"
type textarea "x"
type textarea "Date & Time of fuelling Vehicle ID / License Plate Driver Name Fuel Type Quanti…"
type textarea "x"
type textarea "Date & Time of fuelling Vehicle ID / License Plate Driver Name Fuel Type Quanti…"
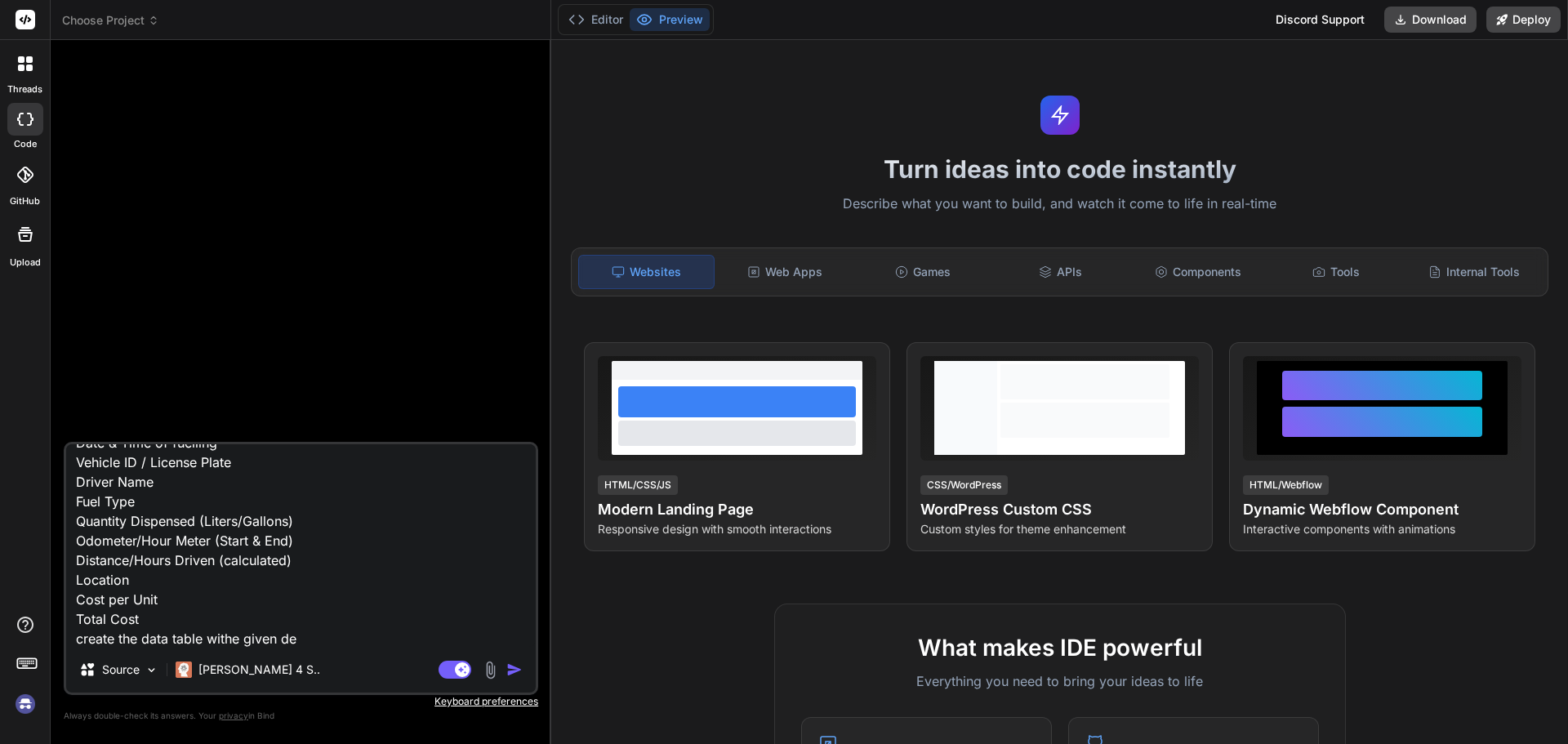
type textarea "x"
type textarea "Date & Time of fuelling Vehicle ID / License Plate Driver Name Fuel Type Quanti…"
type textarea "x"
type textarea "Date & Time of fuelling Vehicle ID / License Plate Driver Name Fuel Type Quanti…"
type textarea "x"
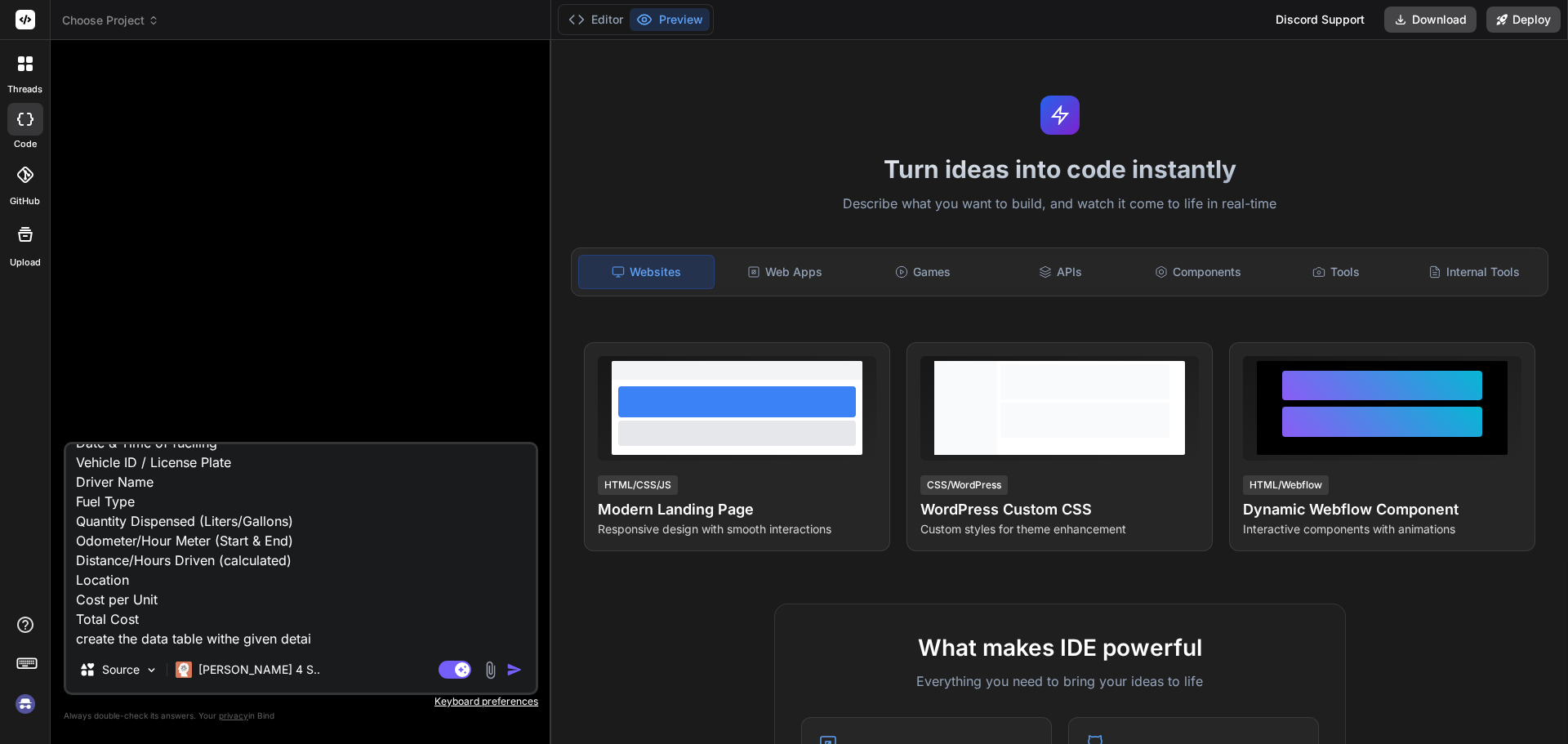
type textarea "Date & Time of fuelling Vehicle ID / License Plate Driver Name Fuel Type Quanti…"
type textarea "x"
type textarea "Date & Time of fuelling Vehicle ID / License Plate Driver Name Fuel Type Quanti…"
type textarea "x"
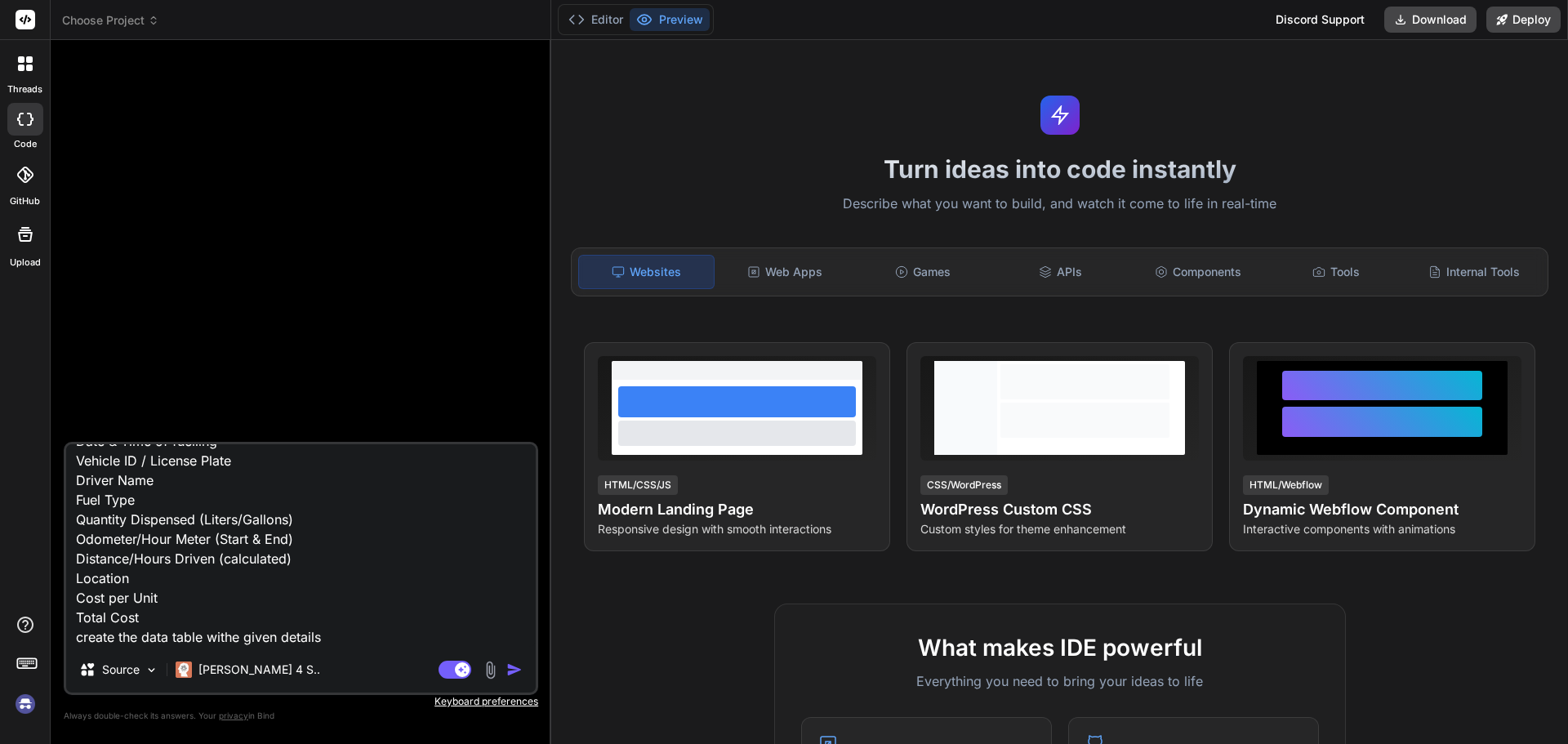
drag, startPoint x: 337, startPoint y: 638, endPoint x: 67, endPoint y: 568, distance: 278.9
click at [67, 568] on textarea "Date & Time of fuelling Vehicle ID / License Plate Driver Name Fuel Type Quanti…" at bounding box center [301, 545] width 470 height 203
type textarea "Date & Time of fuelling Vehicle ID / License Plate Driver Name Fuel Type Quanti…"
click at [512, 664] on img "button" at bounding box center [514, 670] width 16 height 16
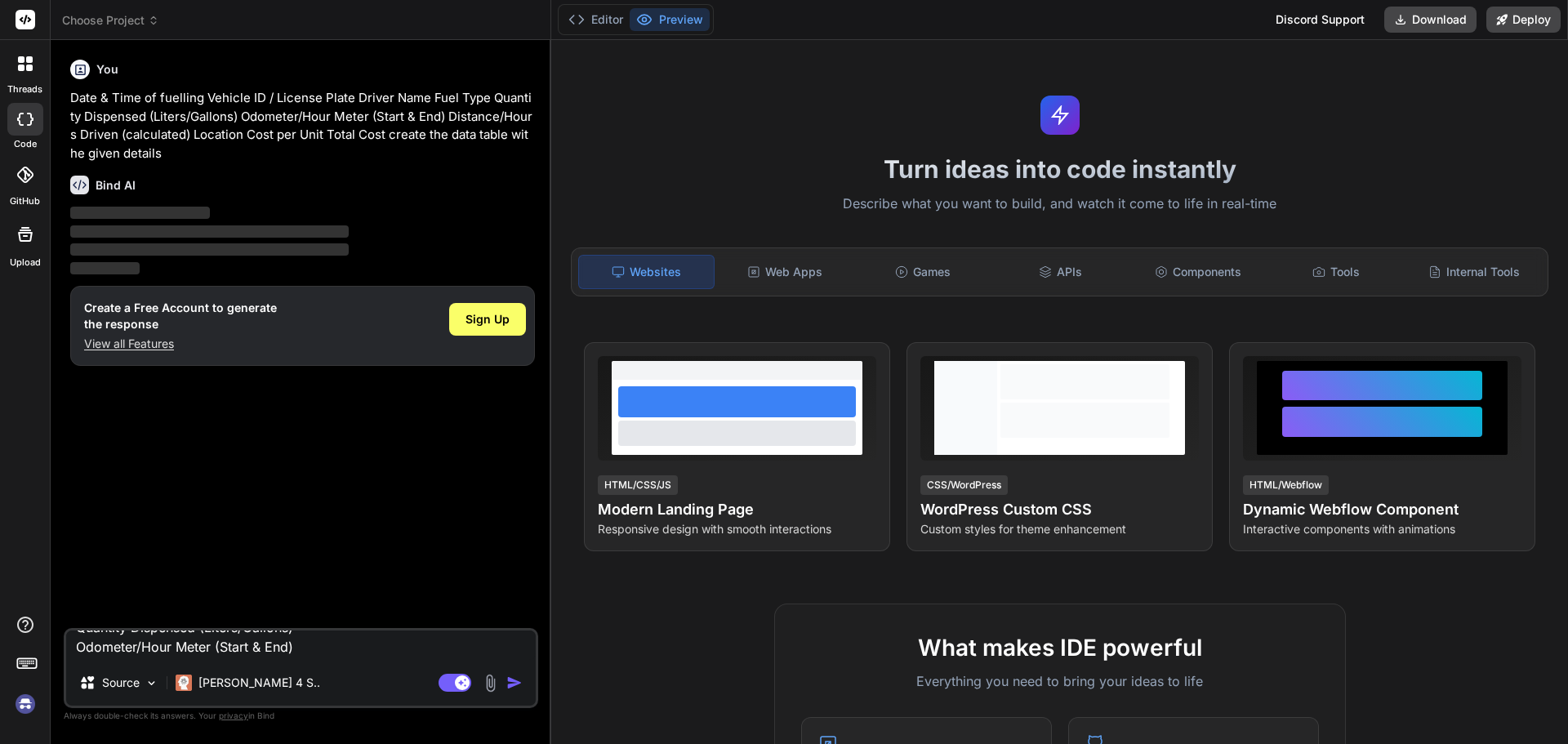
scroll to position [0, 0]
click at [498, 315] on span "Sign Up" at bounding box center [488, 319] width 44 height 16
click at [177, 643] on textarea "Date & Time of fuelling Vehicle ID / License Plate Driver Name Fuel Type Quanti…" at bounding box center [301, 646] width 470 height 30
type textarea "x"
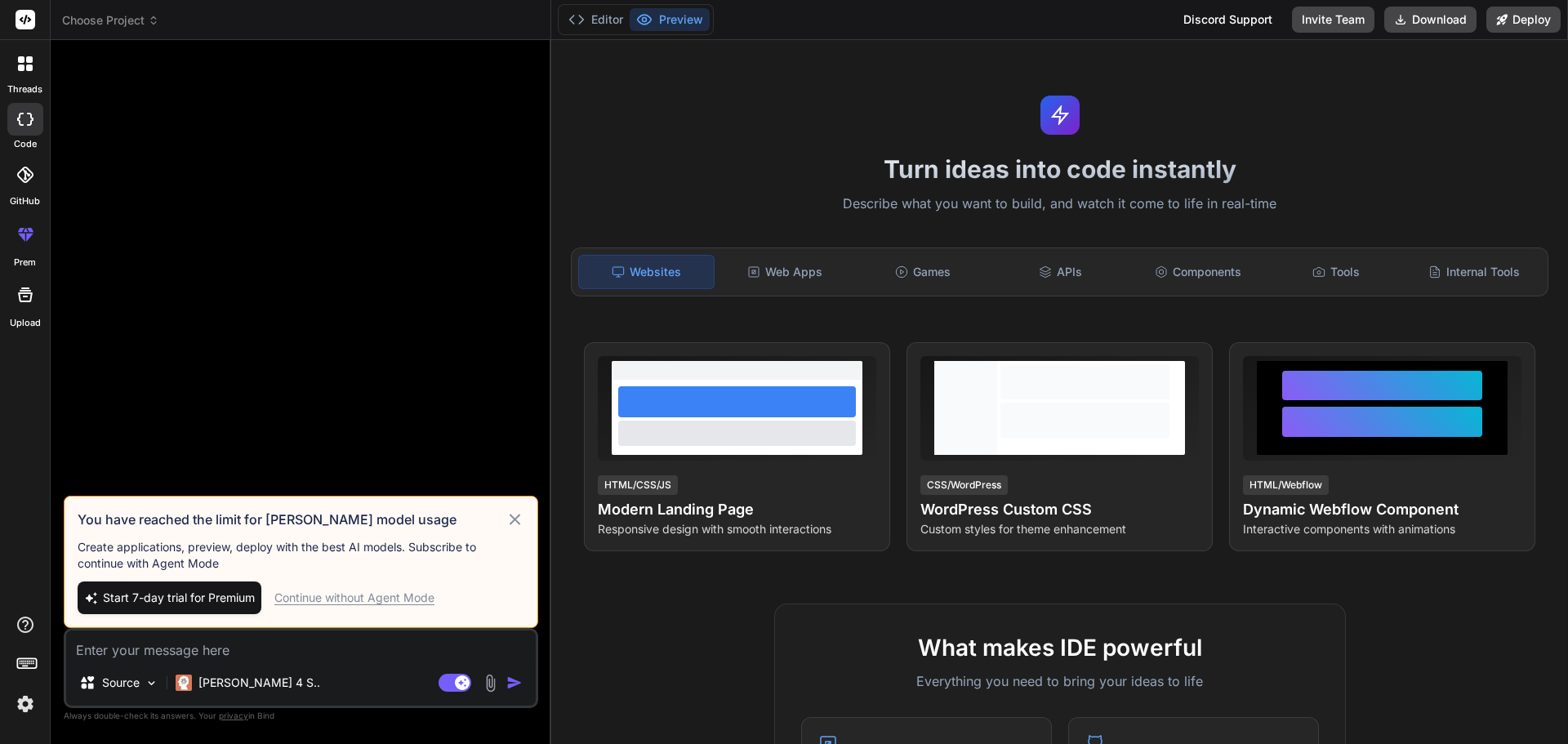
click at [364, 599] on div "Continue without Agent Mode" at bounding box center [354, 598] width 160 height 16
type textarea "x"
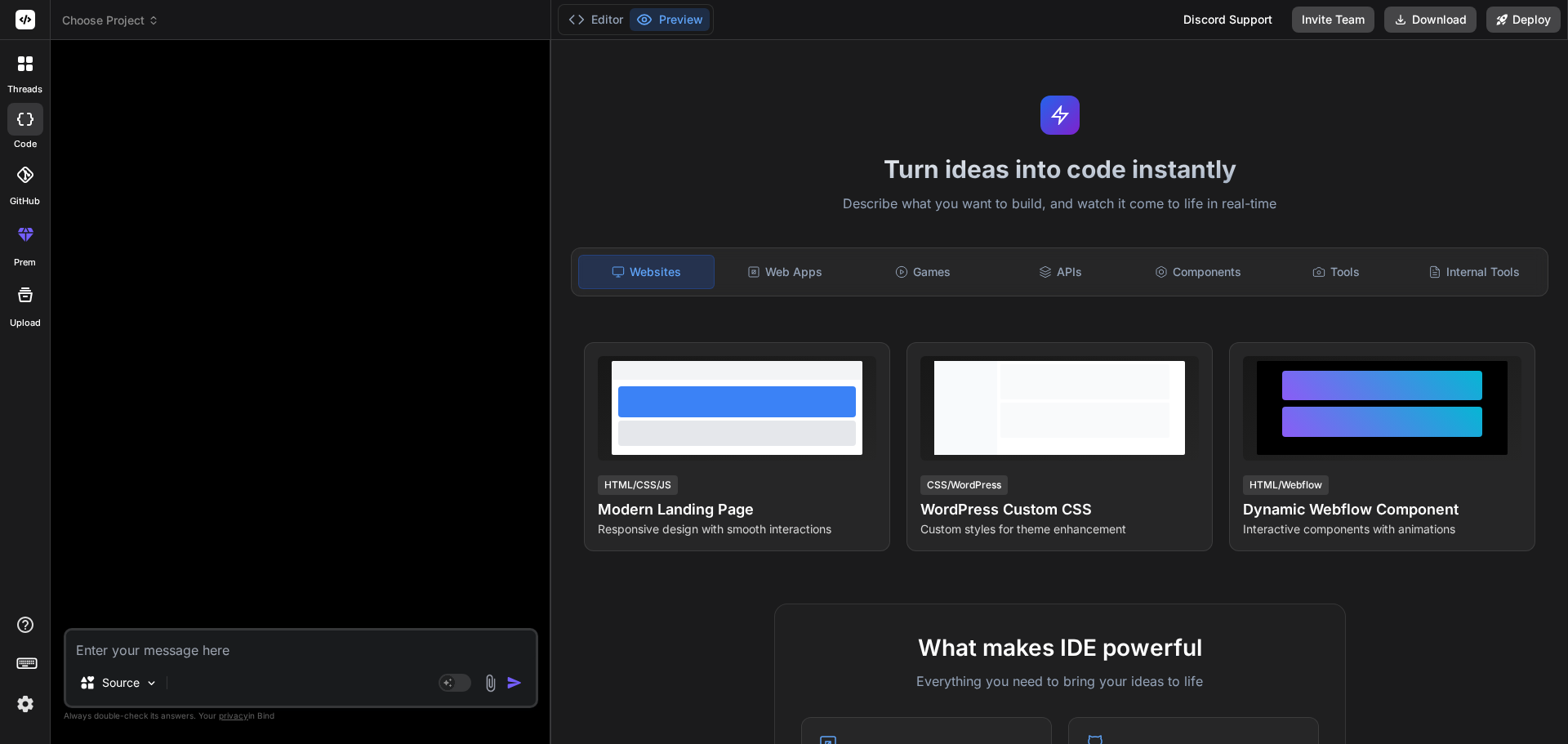
click at [226, 650] on textarea at bounding box center [301, 646] width 470 height 30
paste textarea "create the data table withe given details"
type textarea "create the data table withe given details"
type textarea "x"
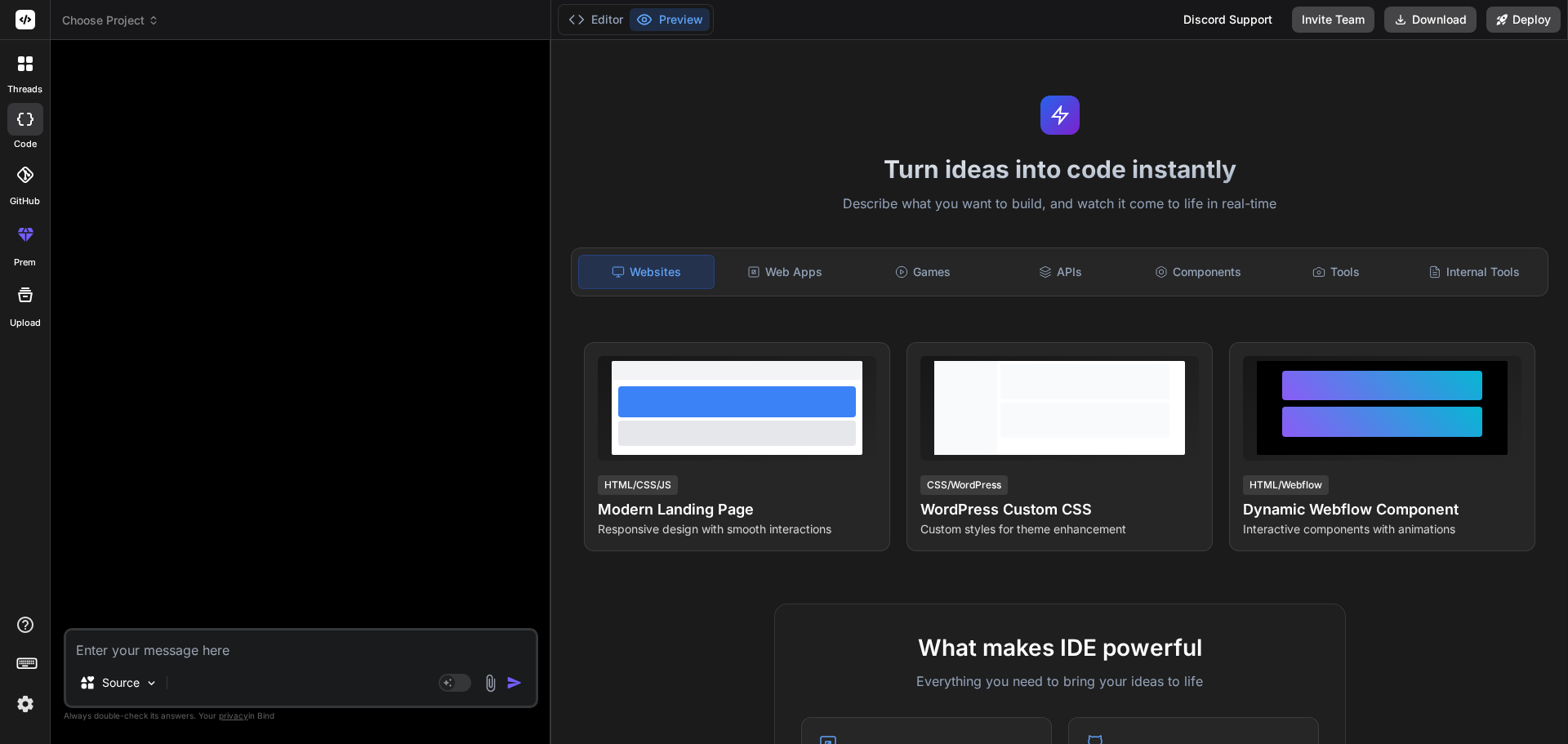
click at [225, 635] on textarea at bounding box center [301, 646] width 470 height 30
paste textarea "Date & Time of fuelling Vehicle ID / License Plate Driver Name Fuel Type Quanti…"
type textarea "Date & Time of fuelling Vehicle ID / License Plate Driver Name Fuel Type Quanti…"
type textarea "x"
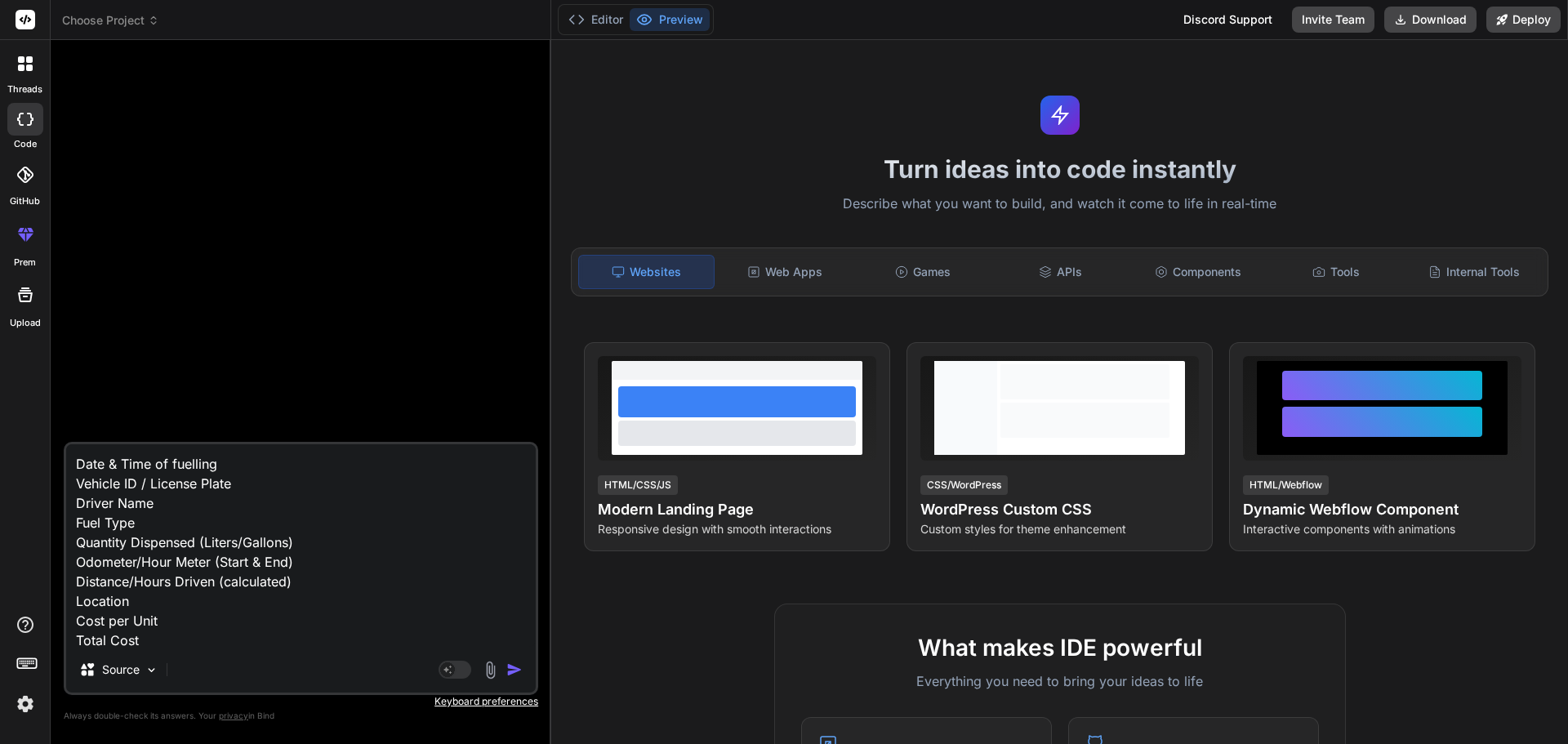
scroll to position [21, 0]
type textarea "Date & Time of fuelling Vehicle ID / License Plate Driver Name Fuel Type Quanti…"
type textarea "x"
type textarea "Date & Time of fuelling Vehicle ID / License Plate Driver Name Fuel Type Quanti…"
type textarea "x"
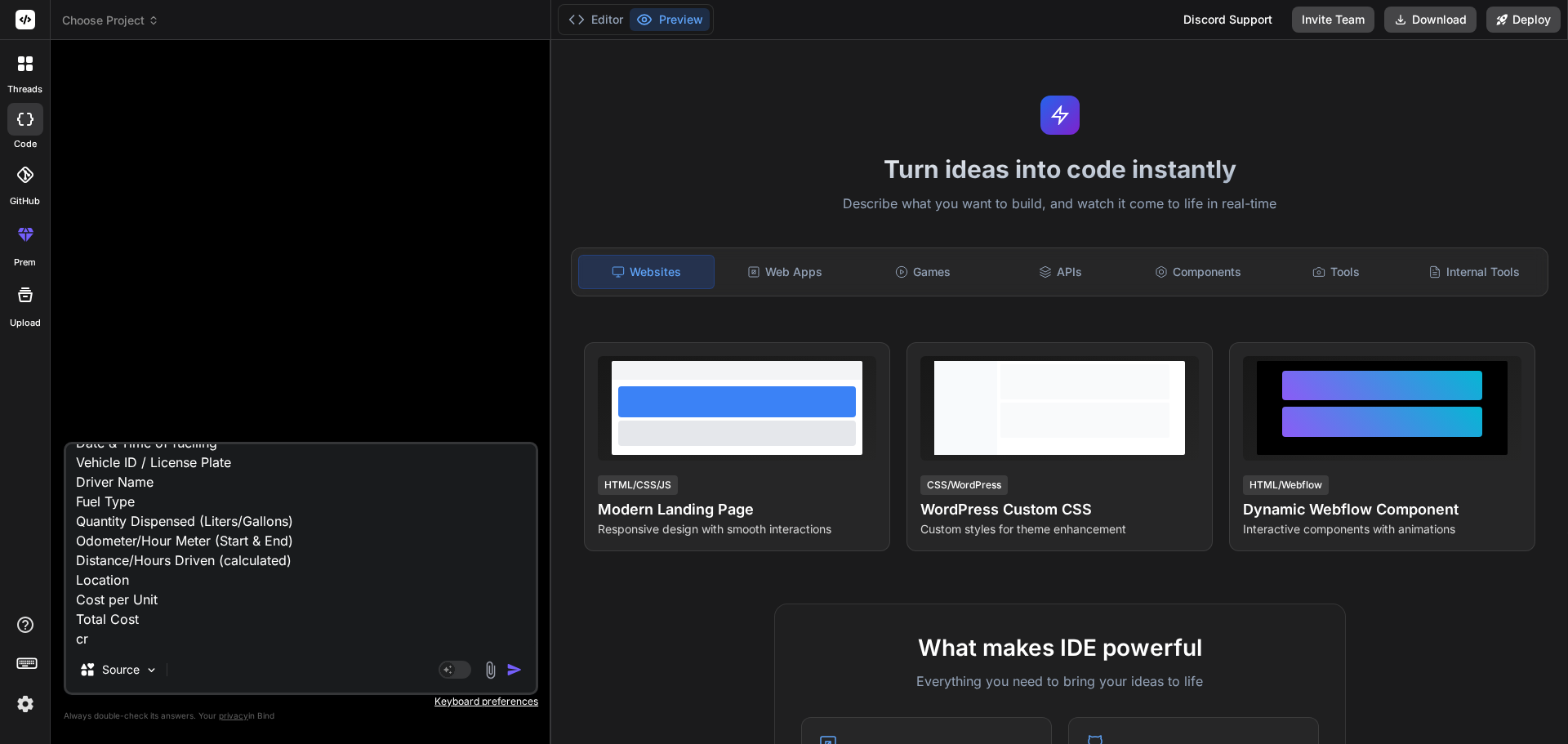
type textarea "Date & Time of fuelling Vehicle ID / License Plate Driver Name Fuel Type Quanti…"
type textarea "x"
type textarea "Date & Time of fuelling Vehicle ID / License Plate Driver Name Fuel Type Quanti…"
type textarea "x"
type textarea "Date & Time of fuelling Vehicle ID / License Plate Driver Name Fuel Type Quanti…"
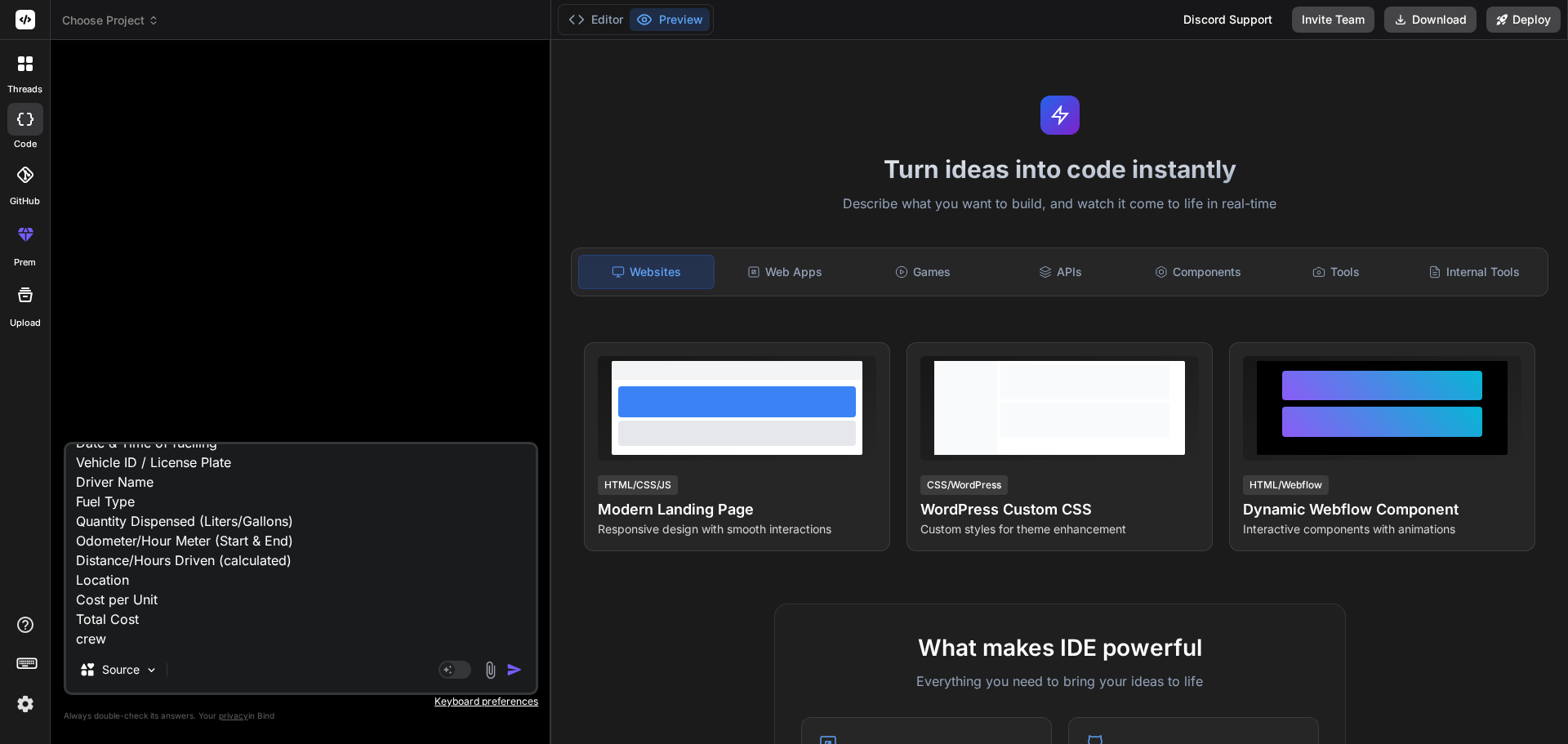
type textarea "x"
type textarea "Date & Time of fuelling Vehicle ID / License Plate Driver Name Fuel Type Quanti…"
type textarea "x"
type textarea "Date & Time of fuelling Vehicle ID / License Plate Driver Name Fuel Type Quanti…"
type textarea "x"
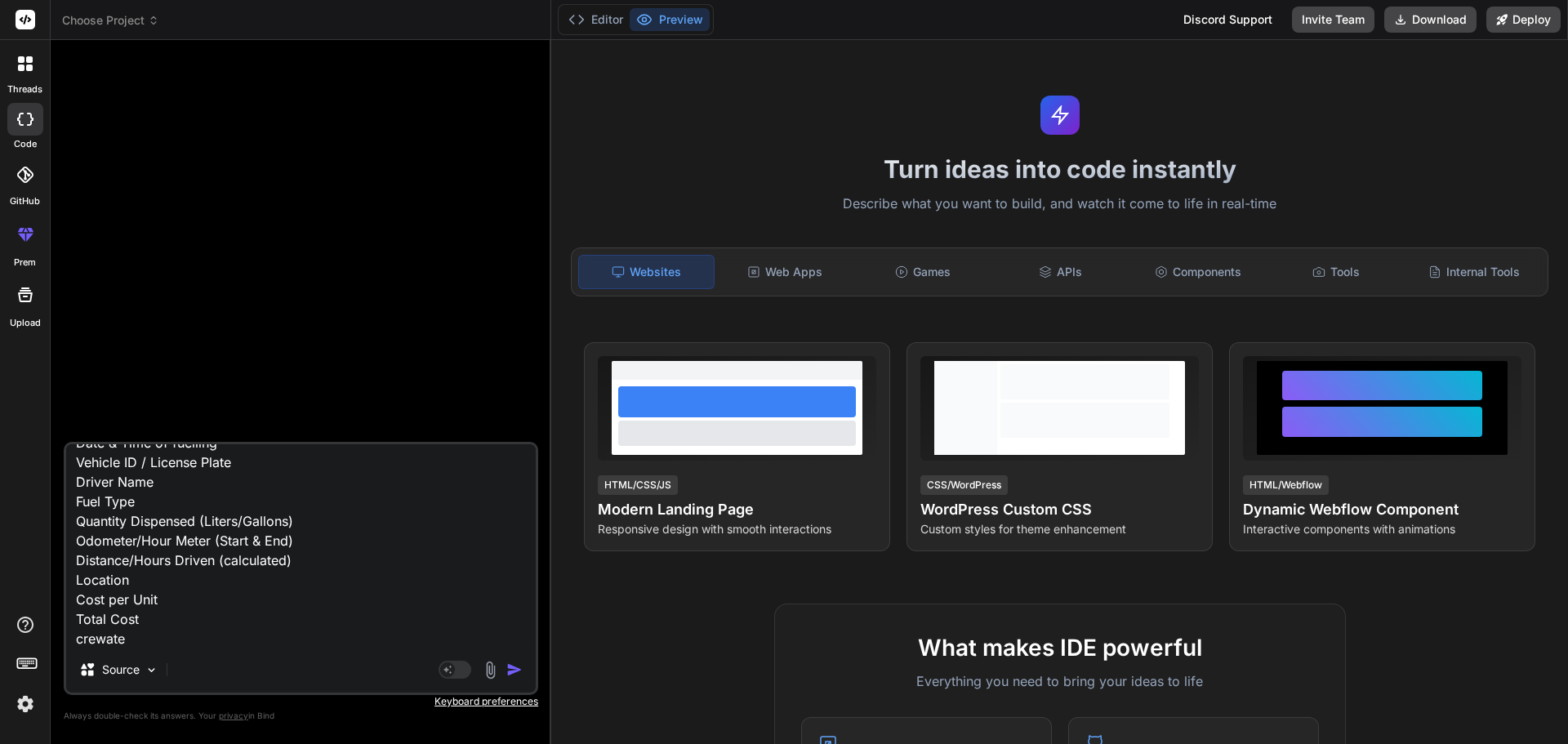
type textarea "Date & Time of fuelling Vehicle ID / License Plate Driver Name Fuel Type Quanti…"
type textarea "x"
type textarea "Date & Time of fuelling Vehicle ID / License Plate Driver Name Fuel Type Quanti…"
type textarea "x"
type textarea "Date & Time of fuelling Vehicle ID / License Plate Driver Name Fuel Type Quanti…"
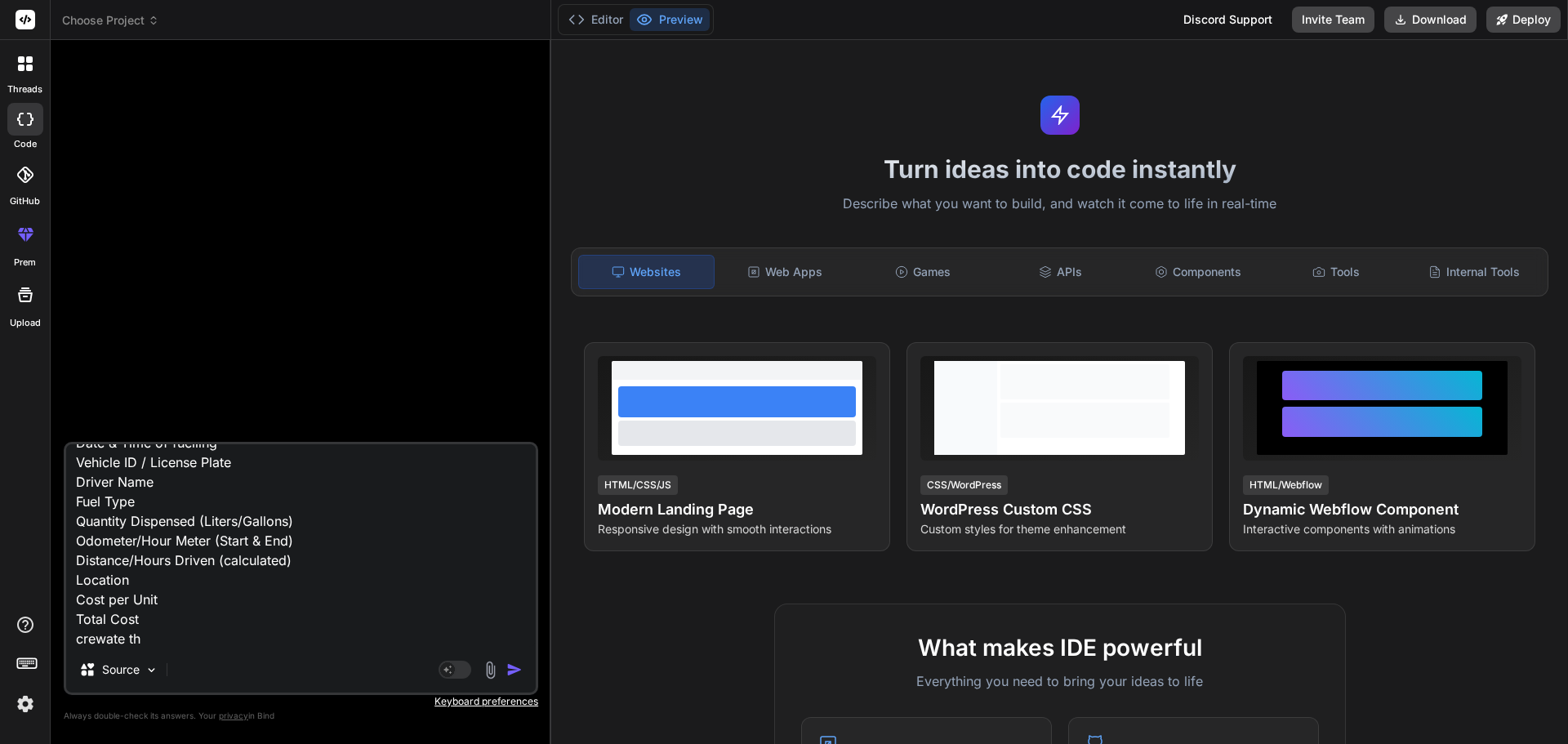
type textarea "x"
type textarea "Date & Time of fuelling Vehicle ID / License Plate Driver Name Fuel Type Quanti…"
type textarea "x"
type textarea "Date & Time of fuelling Vehicle ID / License Plate Driver Name Fuel Type Quanti…"
type textarea "x"
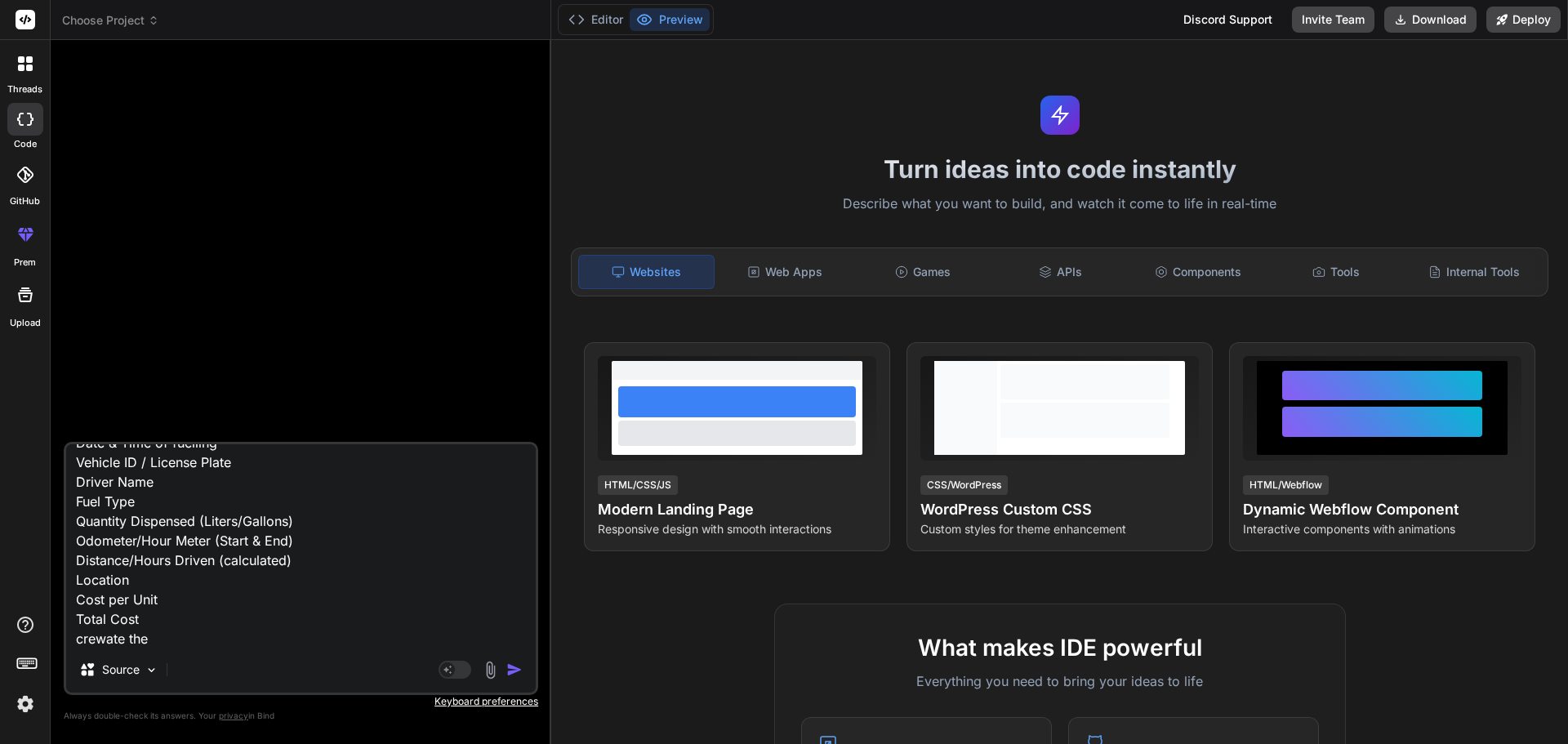
type textarea "Date & Time of fuelling Vehicle ID / License Plate Driver Name Fuel Type Quanti…"
type textarea "x"
type textarea "Date & Time of fuelling Vehicle ID / License Plate Driver Name Fuel Type Quanti…"
type textarea "x"
type textarea "Date & Time of fuelling Vehicle ID / License Plate Driver Name Fuel Type Quanti…"
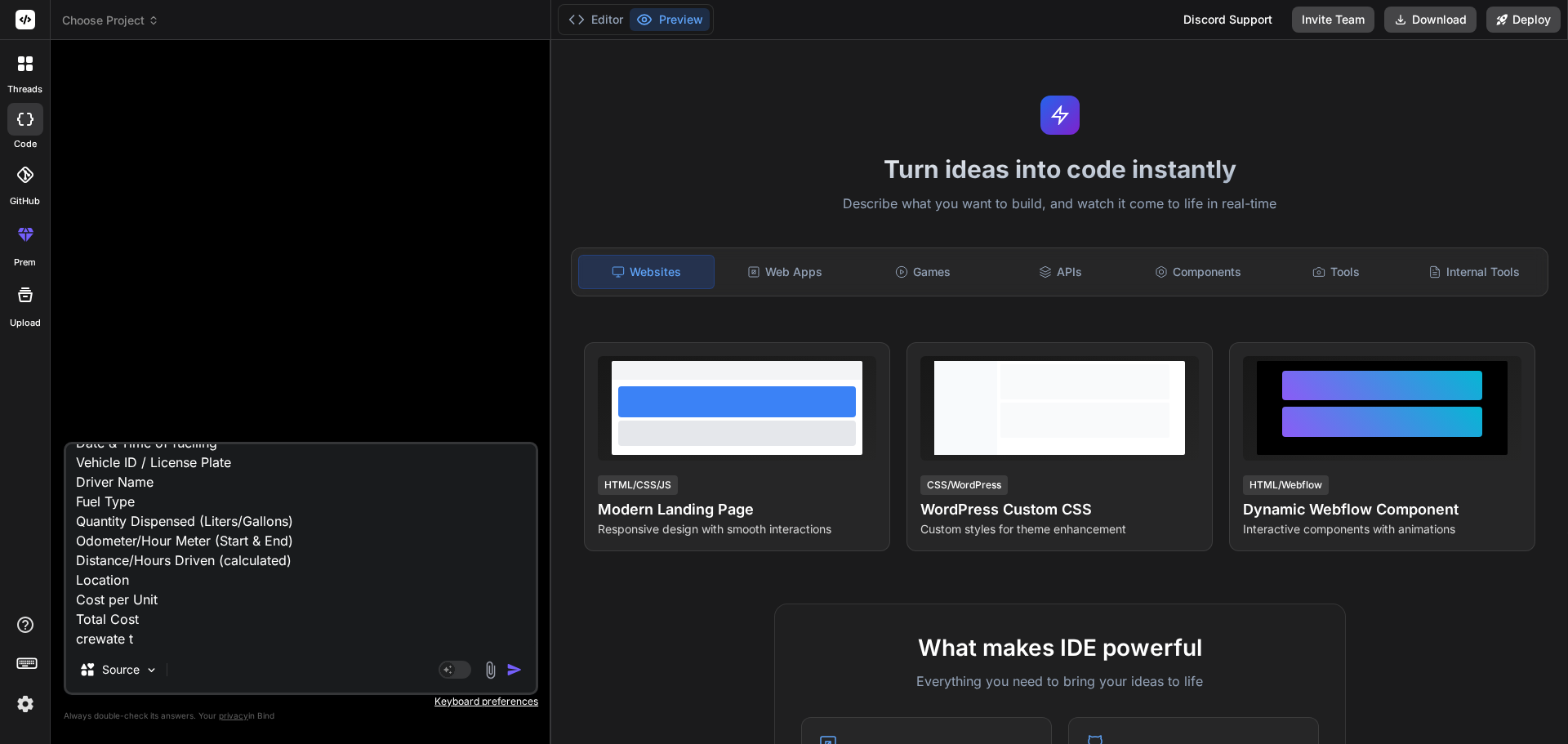
type textarea "x"
type textarea "Date & Time of fuelling Vehicle ID / License Plate Driver Name Fuel Type Quanti…"
type textarea "x"
type textarea "Date & Time of fuelling Vehicle ID / License Plate Driver Name Fuel Type Quanti…"
type textarea "x"
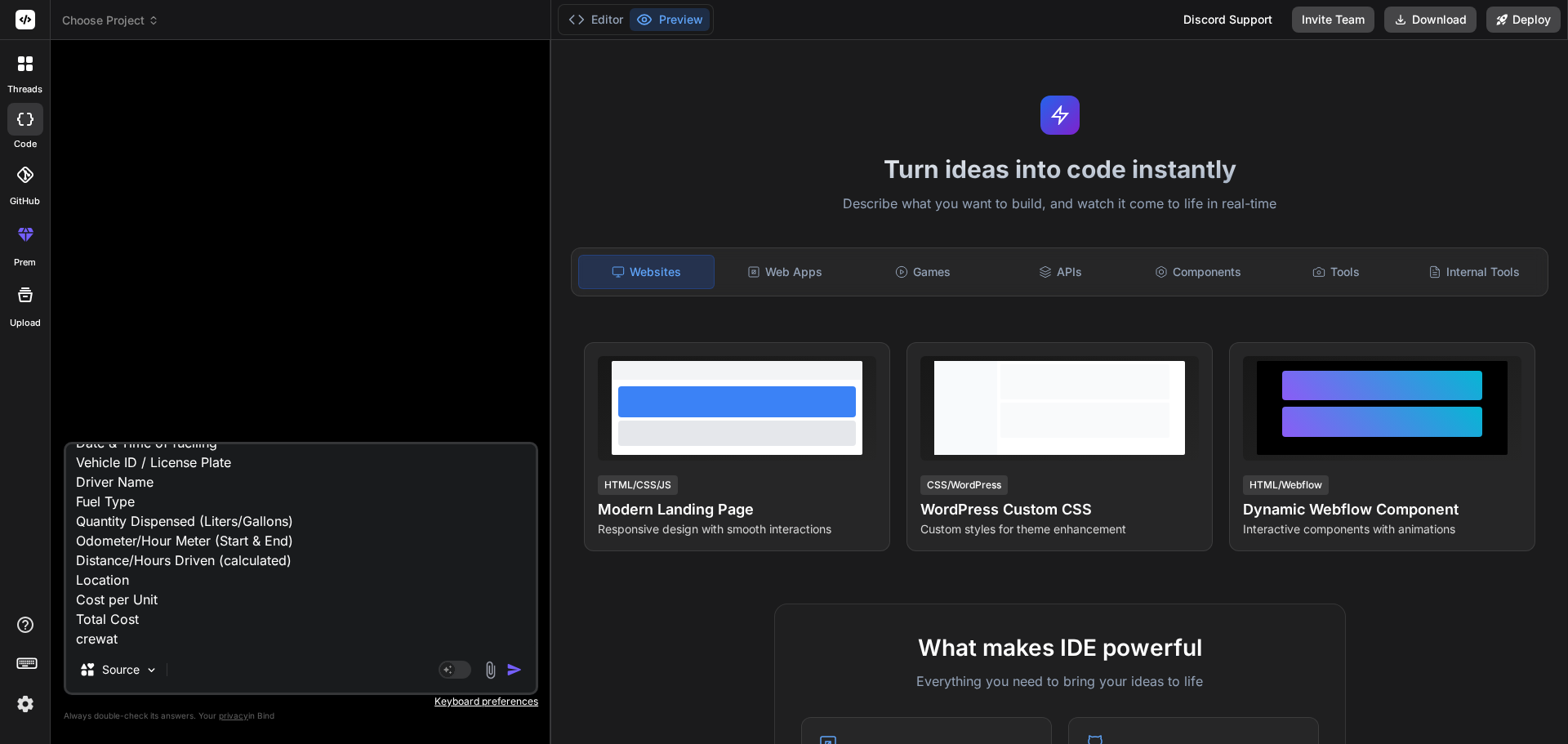
type textarea "Date & Time of fuelling Vehicle ID / License Plate Driver Name Fuel Type Quanti…"
type textarea "x"
type textarea "Date & Time of fuelling Vehicle ID / License Plate Driver Name Fuel Type Quanti…"
type textarea "x"
type textarea "Date & Time of fuelling Vehicle ID / License Plate Driver Name Fuel Type Quanti…"
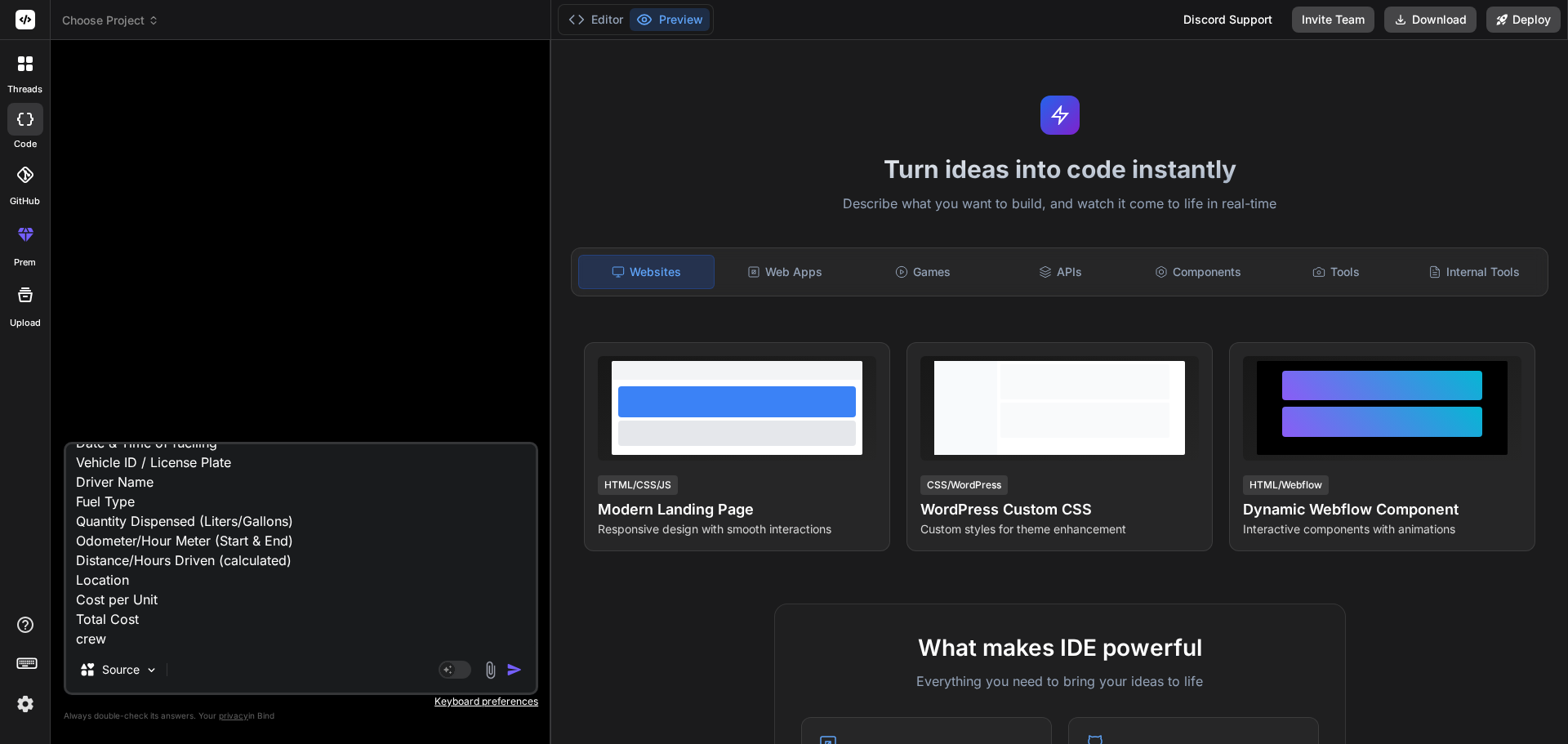
type textarea "x"
type textarea "Date & Time of fuelling Vehicle ID / License Plate Driver Name Fuel Type Quanti…"
type textarea "x"
type textarea "Date & Time of fuelling Vehicle ID / License Plate Driver Name Fuel Type Quanti…"
type textarea "x"
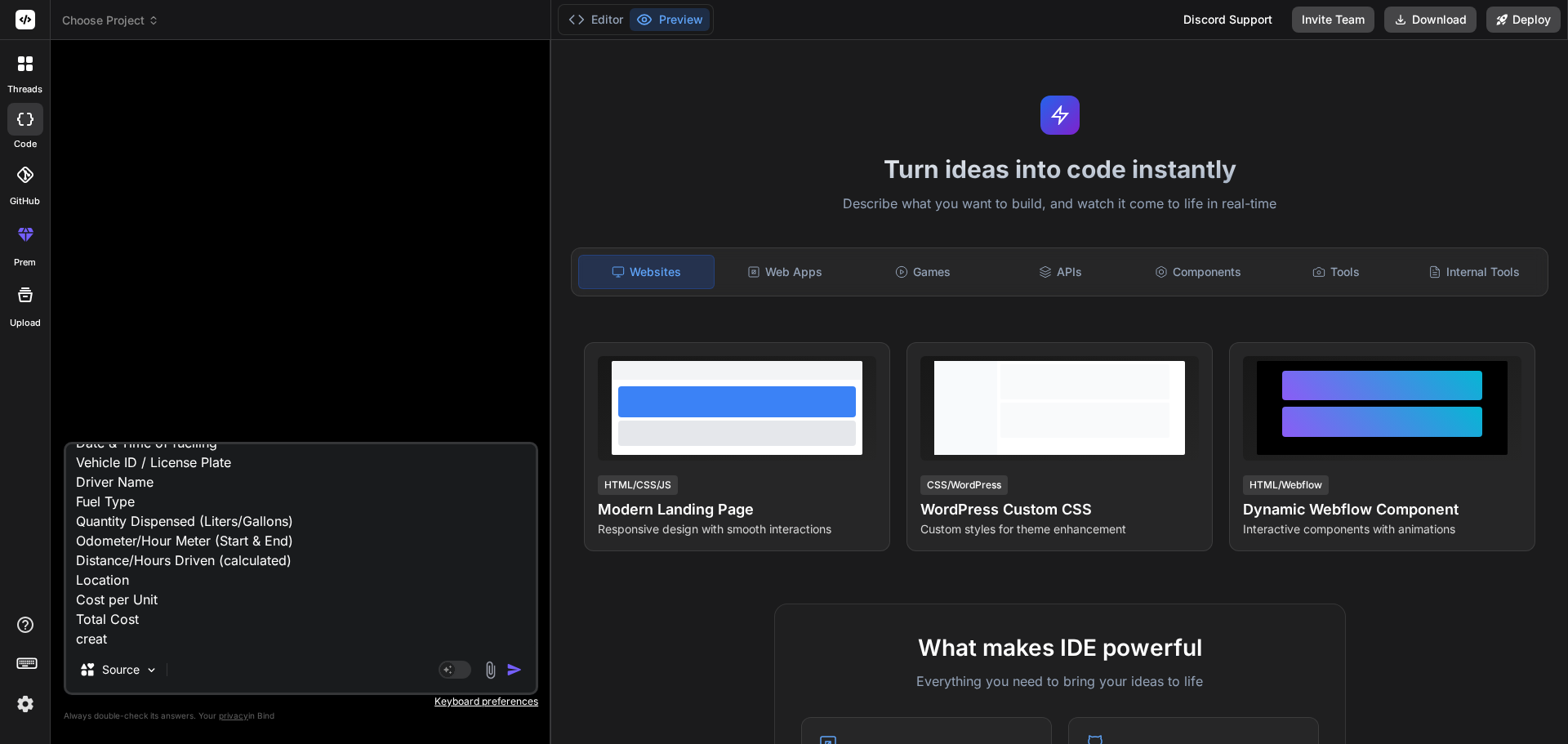
type textarea "Date & Time of fuelling Vehicle ID / License Plate Driver Name Fuel Type Quanti…"
type textarea "x"
type textarea "Date & Time of fuelling Vehicle ID / License Plate Driver Name Fuel Type Quanti…"
type textarea "x"
type textarea "Date & Time of fuelling Vehicle ID / License Plate Driver Name Fuel Type Quanti…"
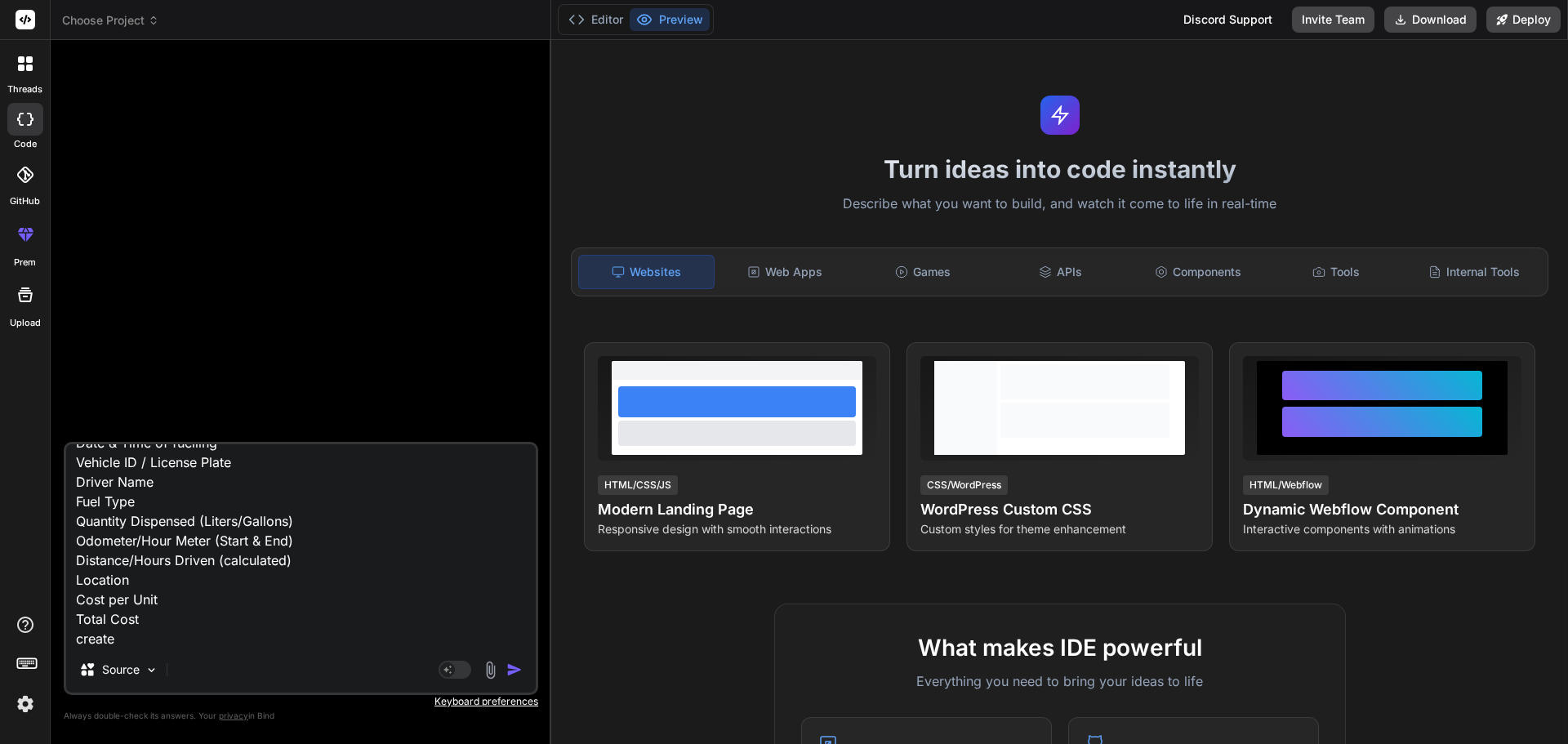
type textarea "x"
type textarea "Date & Time of fuelling Vehicle ID / License Plate Driver Name Fuel Type Quanti…"
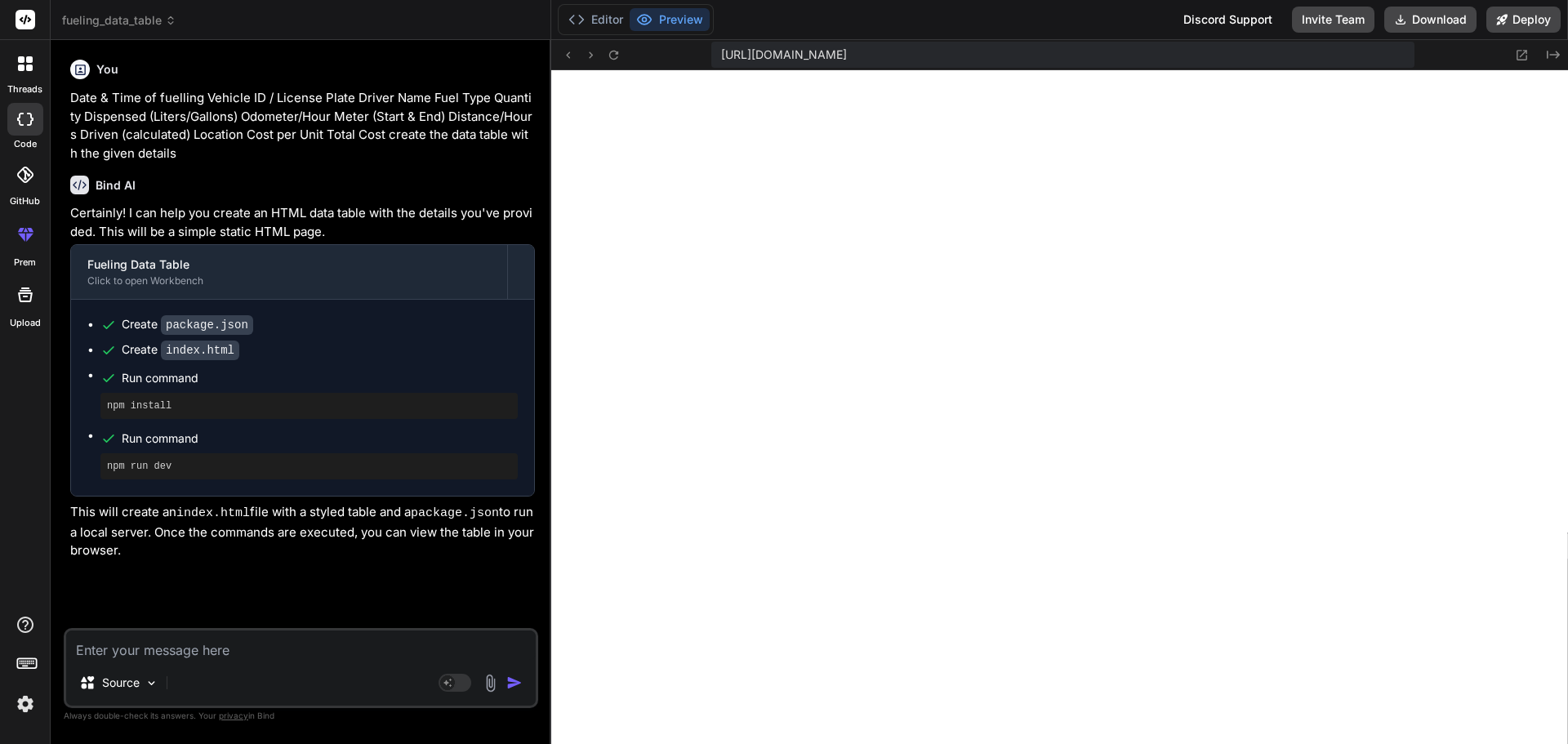
scroll to position [652, 0]
click at [182, 654] on textarea at bounding box center [301, 646] width 470 height 30
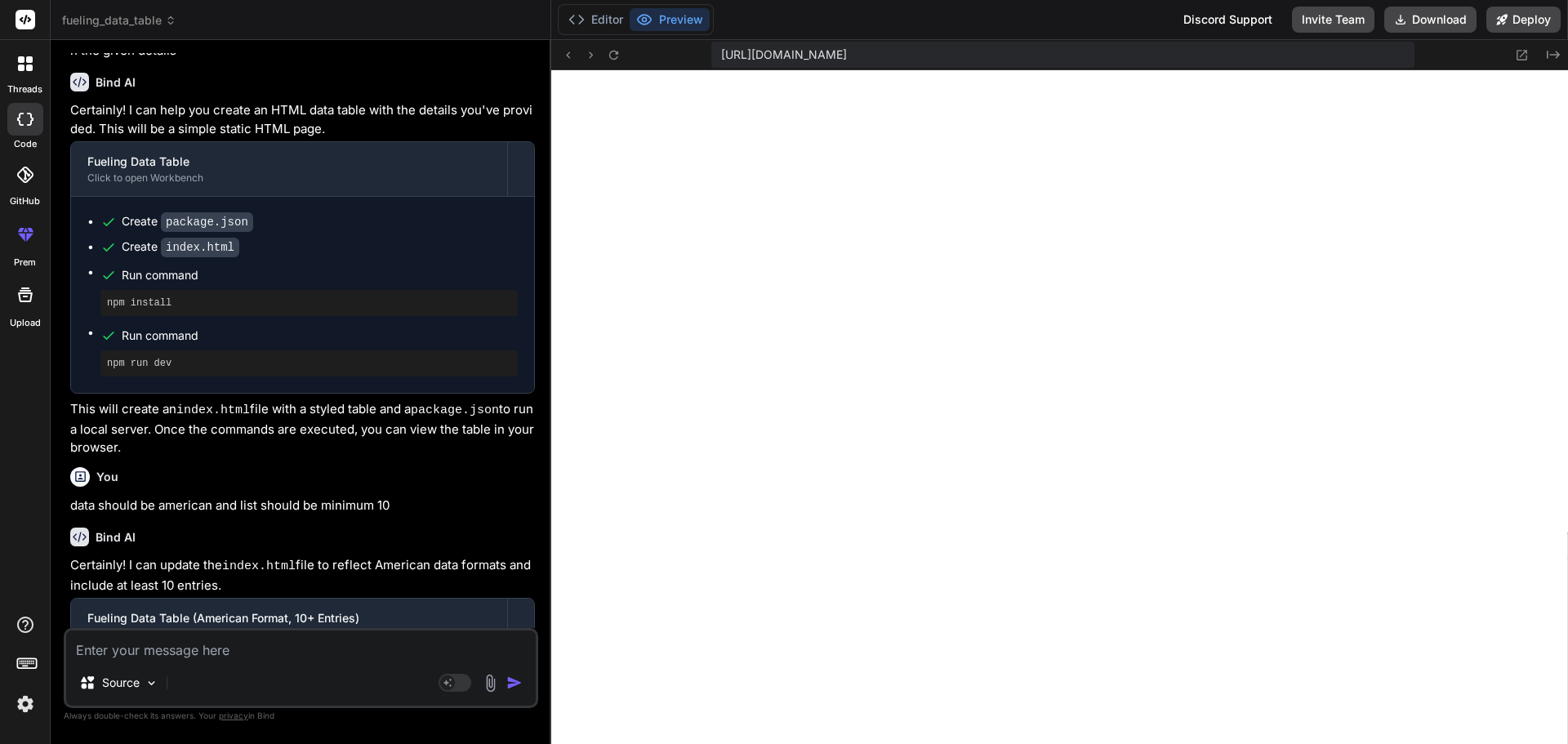
scroll to position [1180, 0]
click at [113, 648] on textarea at bounding box center [301, 646] width 470 height 30
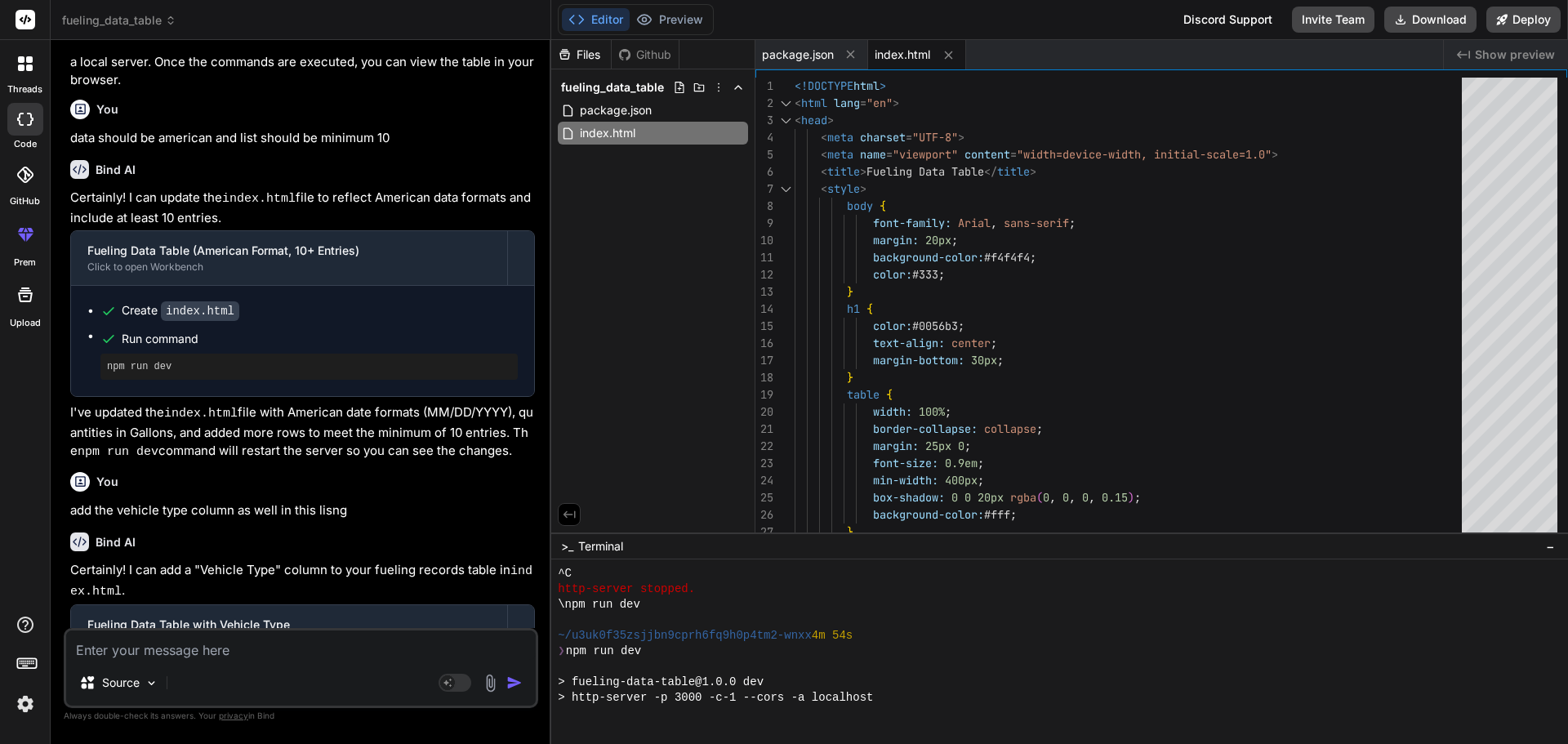
scroll to position [1693, 0]
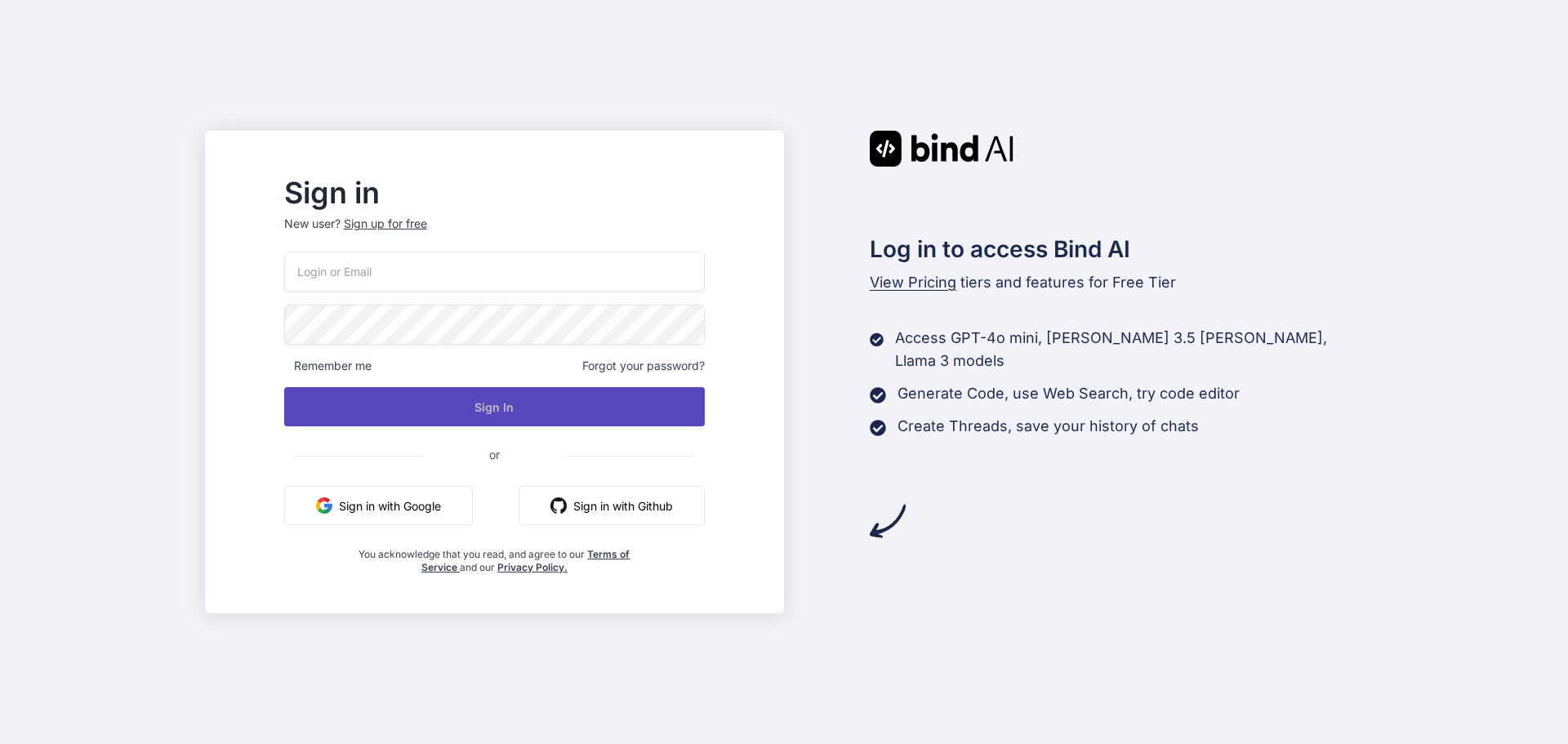
type input "[EMAIL_ADDRESS][DOMAIN_NAME]"
click at [559, 412] on button "Sign In" at bounding box center [495, 406] width 421 height 39
click at [609, 414] on button "Sign In" at bounding box center [495, 406] width 421 height 39
